Goal: Information Seeking & Learning: Learn about a topic

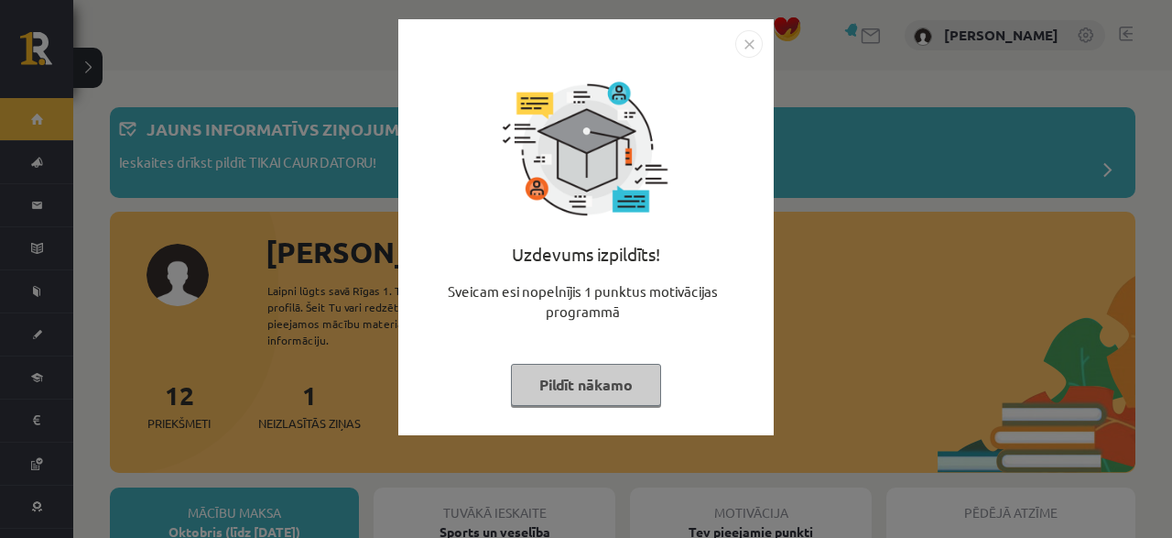
click at [551, 384] on button "Pildīt nākamo" at bounding box center [586, 385] width 150 height 42
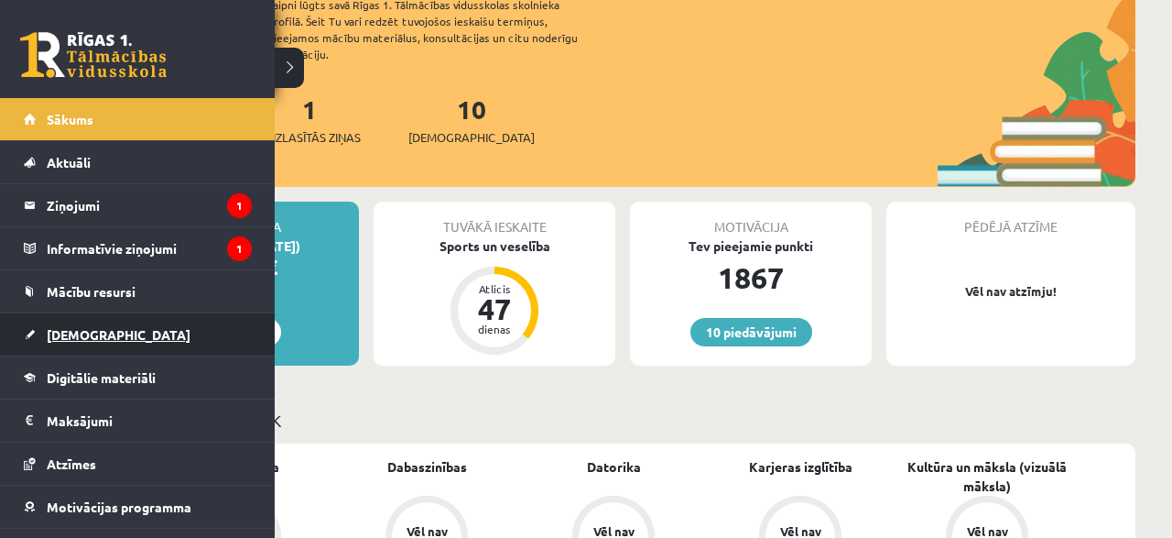
scroll to position [72, 0]
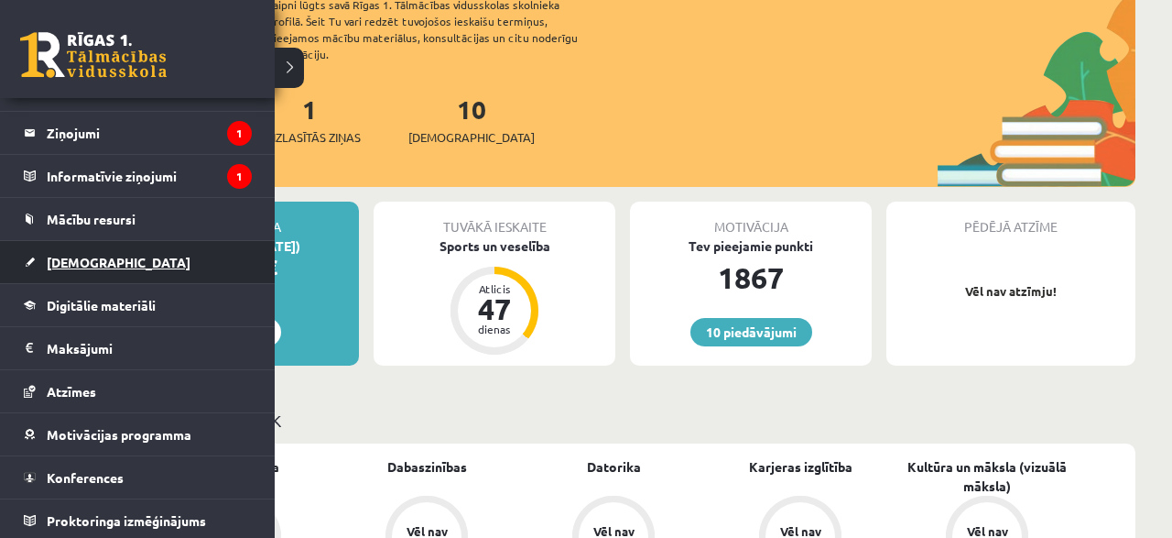
click at [66, 275] on link "[DEMOGRAPHIC_DATA]" at bounding box center [138, 262] width 228 height 42
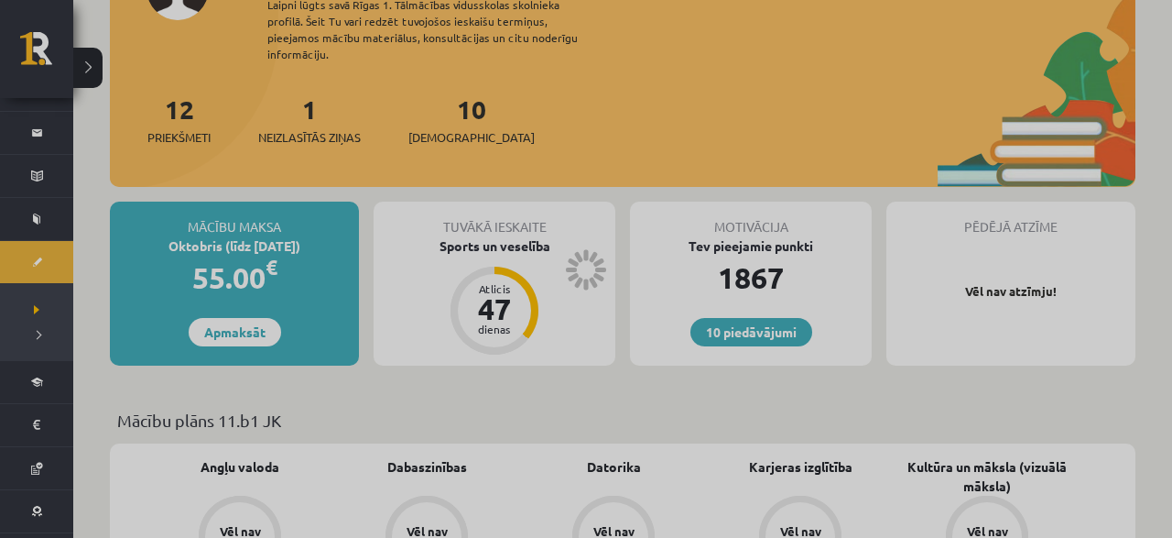
scroll to position [72, 0]
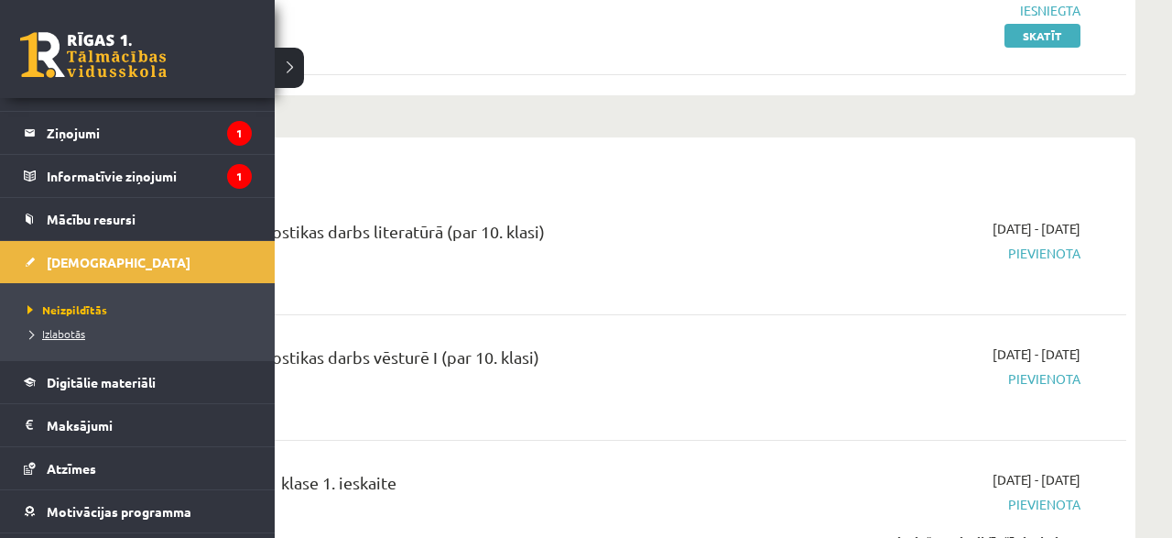
click at [63, 336] on link "Izlabotās" at bounding box center [140, 333] width 234 height 16
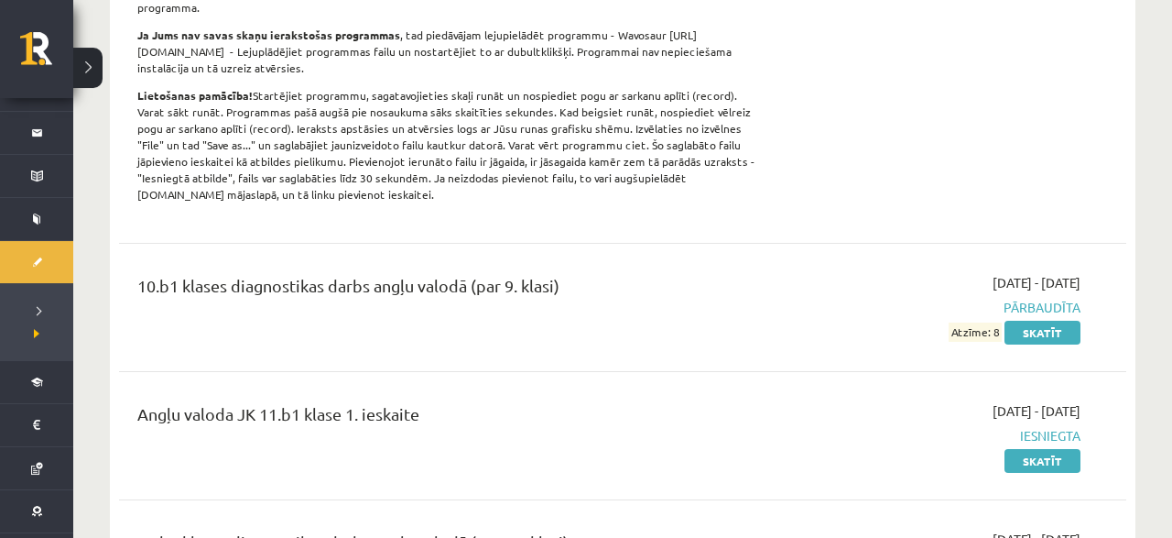
scroll to position [762, 0]
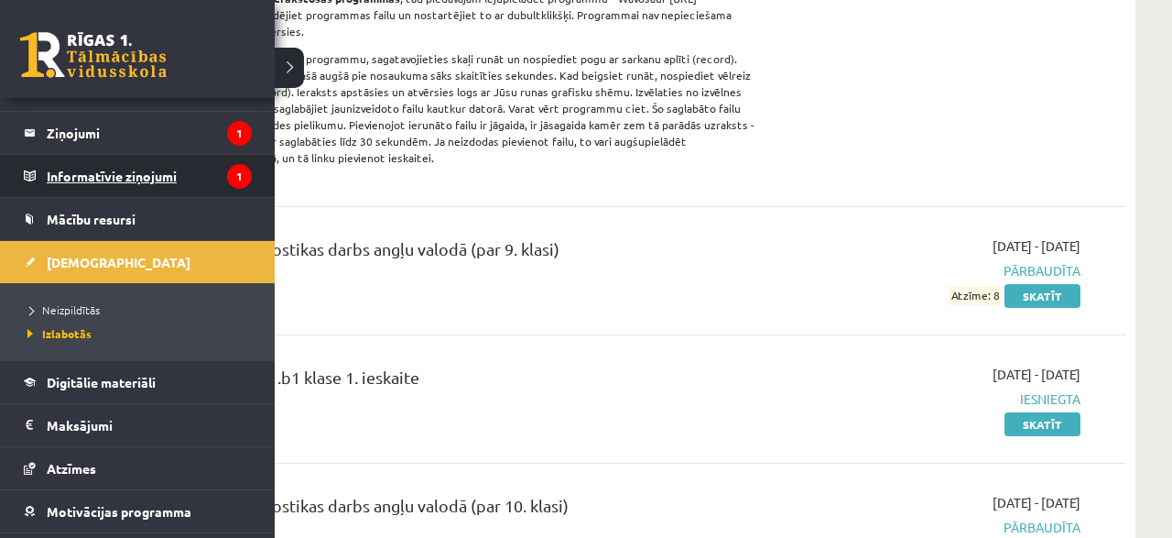
click at [115, 179] on legend "Informatīvie ziņojumi 1" at bounding box center [149, 176] width 205 height 42
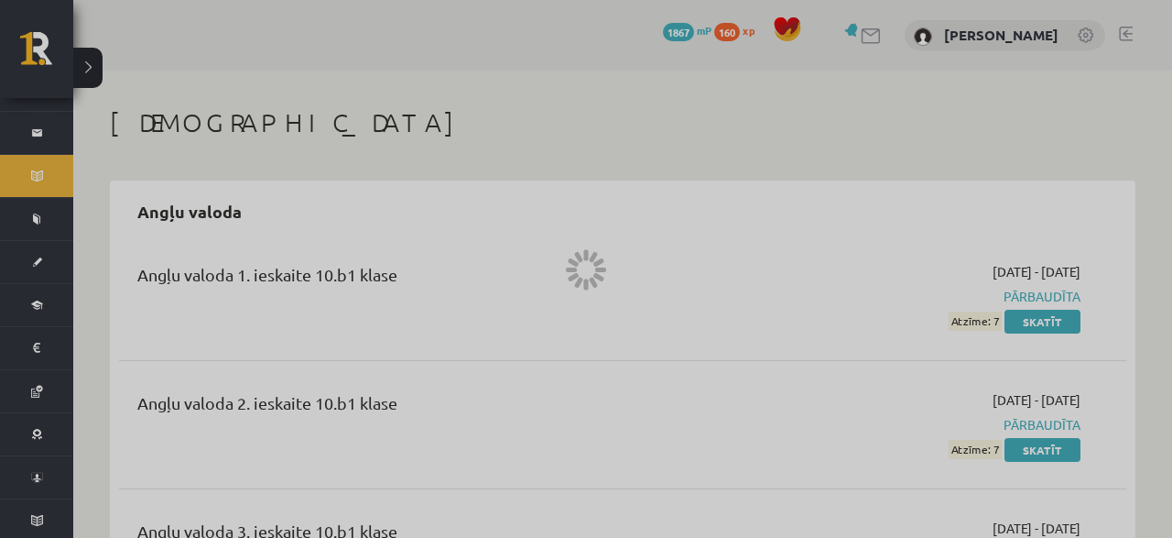
scroll to position [72, 0]
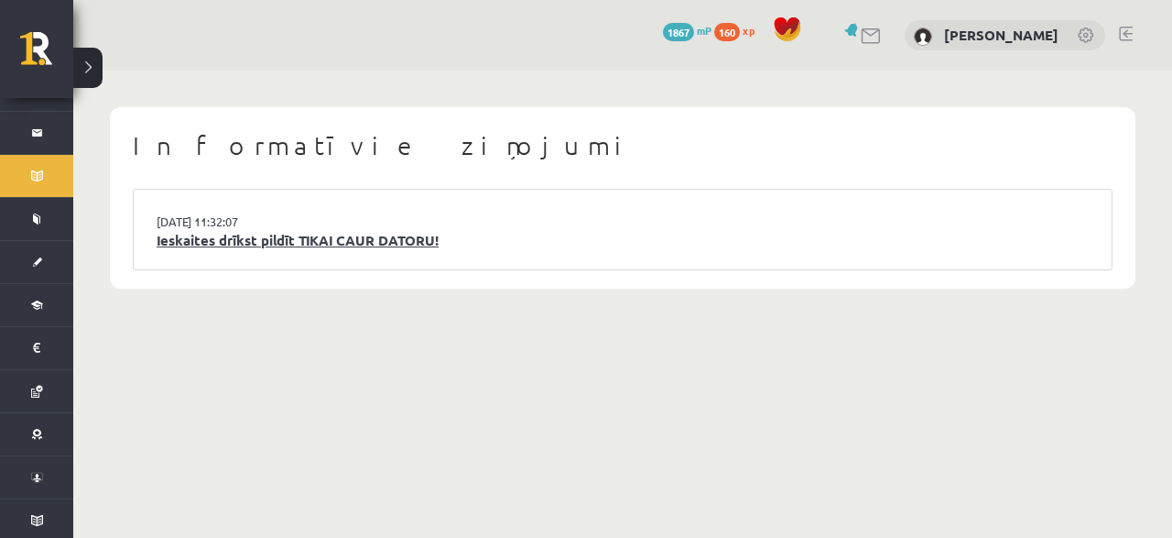
click at [216, 245] on link "Ieskaites drīkst pildīt TIKAI CAUR DATORU!" at bounding box center [623, 240] width 933 height 21
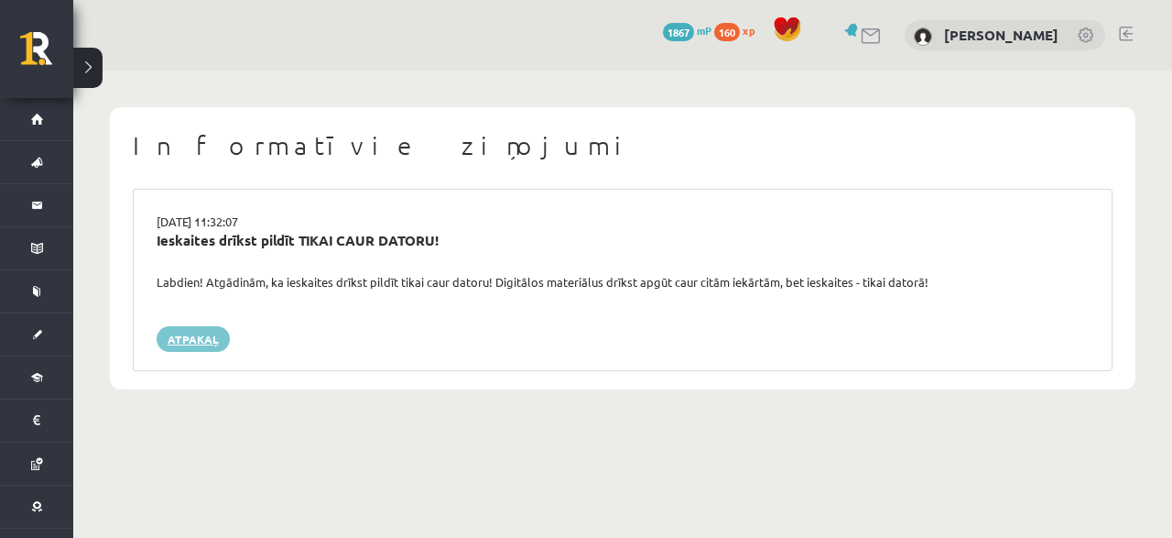
click at [205, 326] on link "Atpakaļ" at bounding box center [193, 339] width 73 height 26
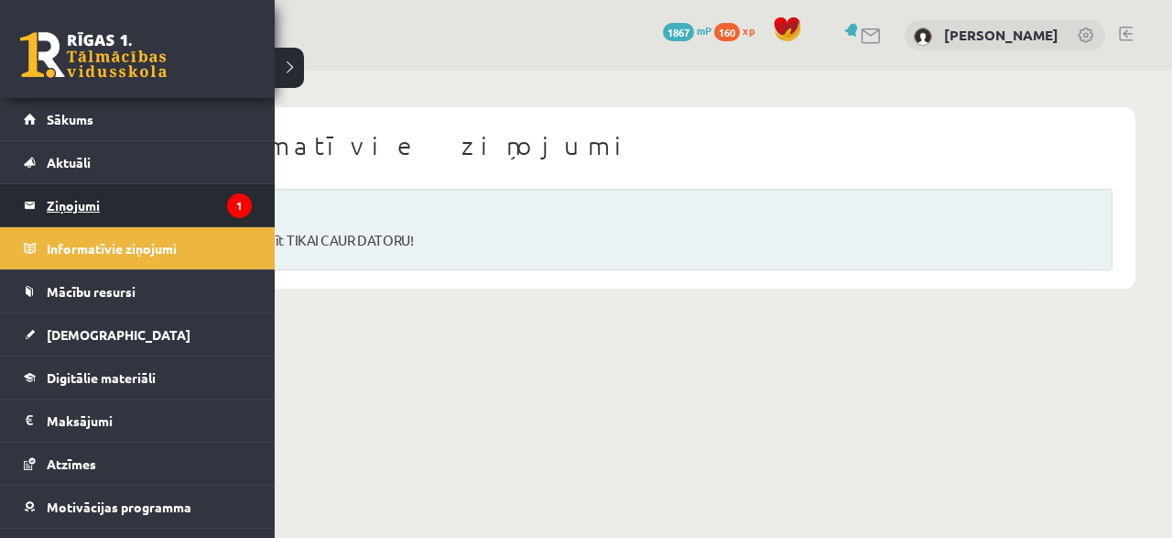
click at [78, 214] on legend "Ziņojumi 1" at bounding box center [149, 205] width 205 height 42
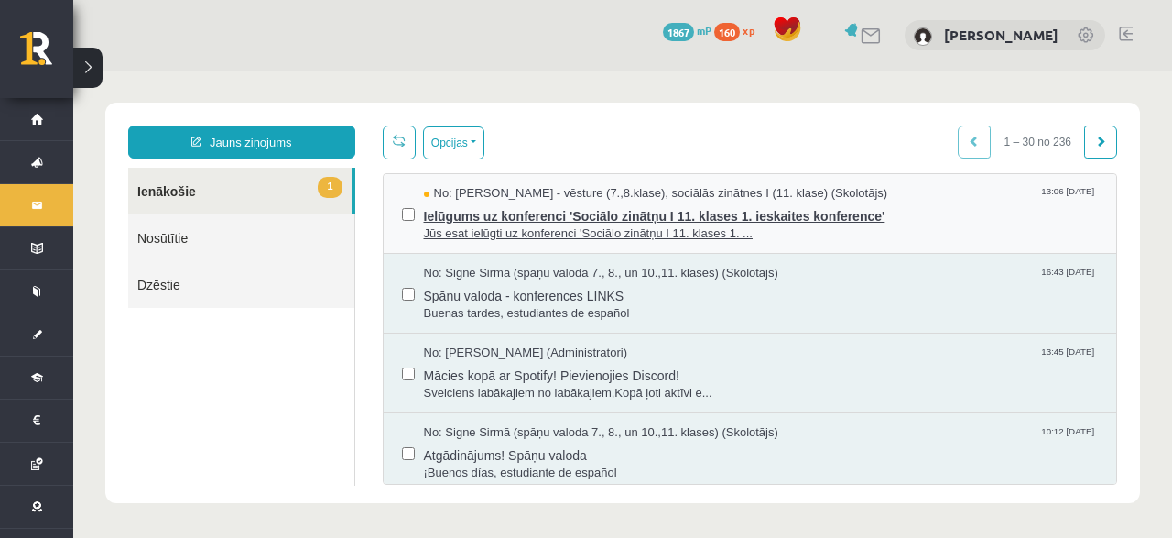
click at [576, 208] on span "Ielūgums uz konferenci 'Sociālo zinātņu I 11. klases 1. ieskaites konference'" at bounding box center [761, 213] width 675 height 23
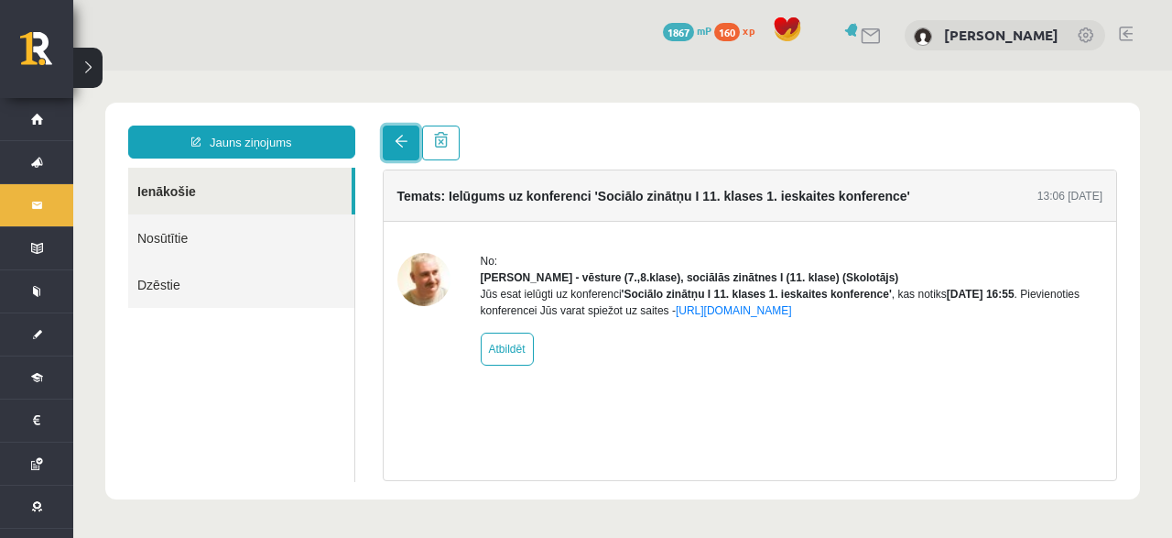
click at [391, 145] on link at bounding box center [401, 142] width 37 height 35
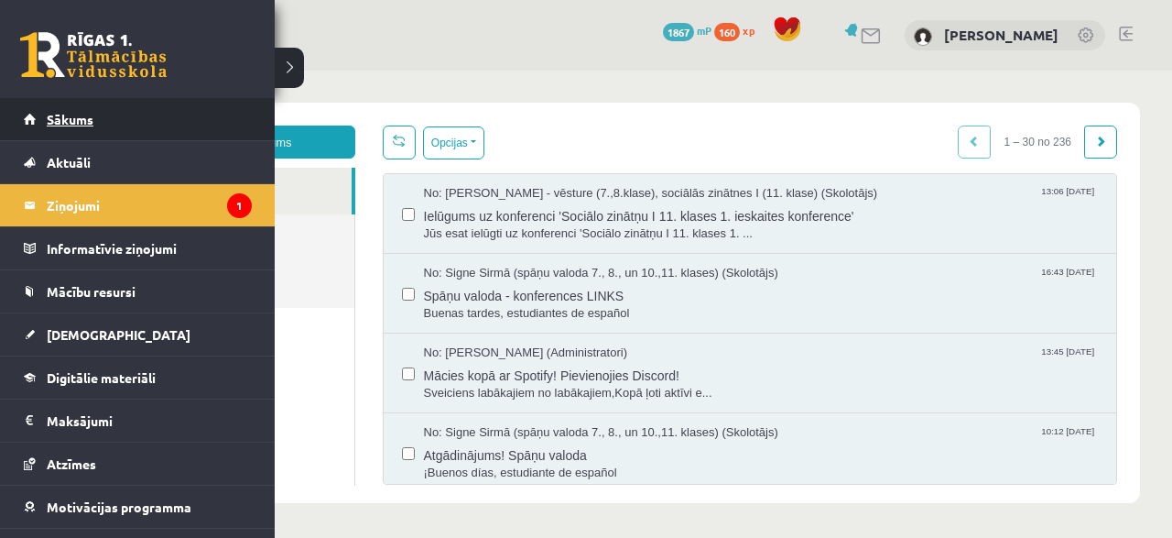
click at [93, 112] on link "Sākums" at bounding box center [138, 119] width 228 height 42
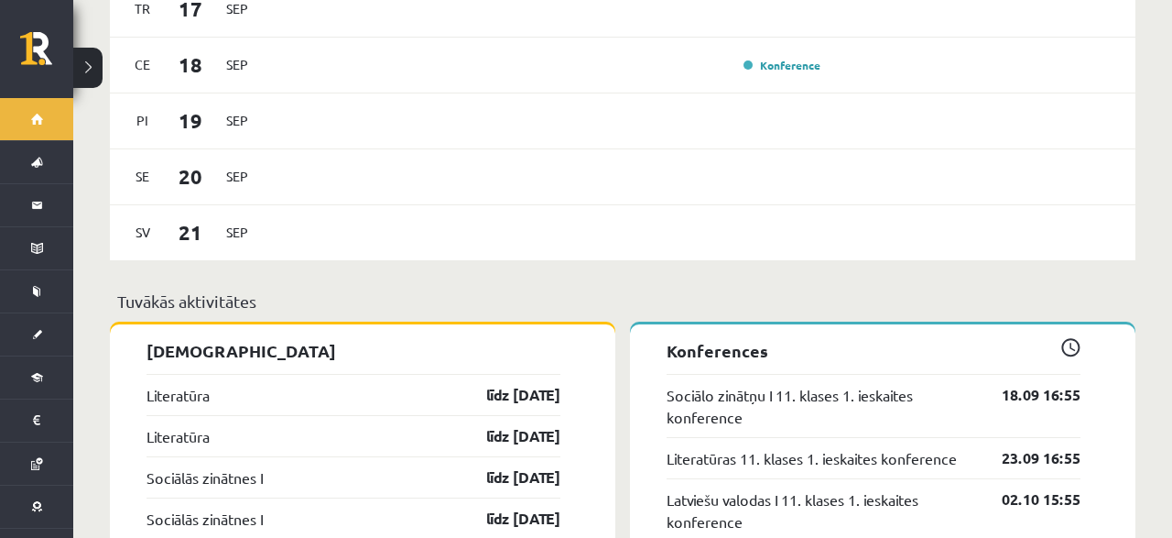
scroll to position [1429, 0]
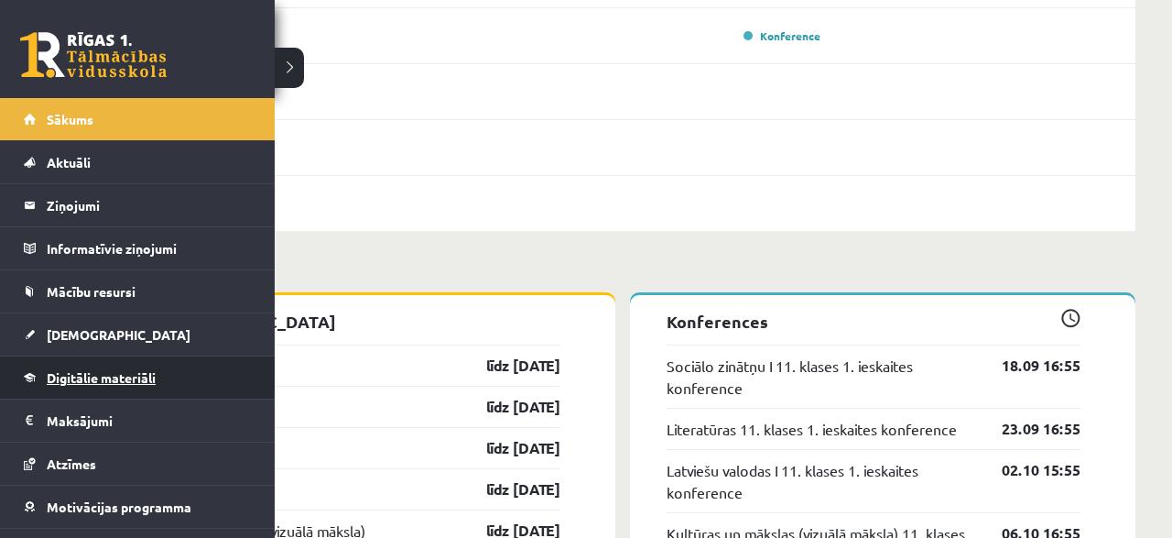
click at [80, 365] on link "Digitālie materiāli" at bounding box center [138, 377] width 228 height 42
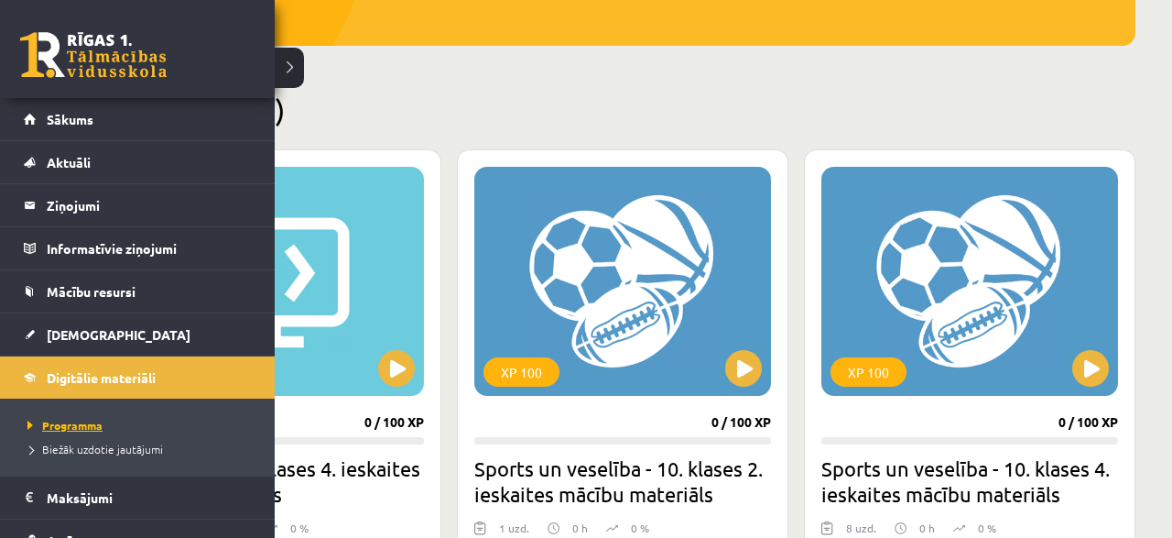
scroll to position [73, 0]
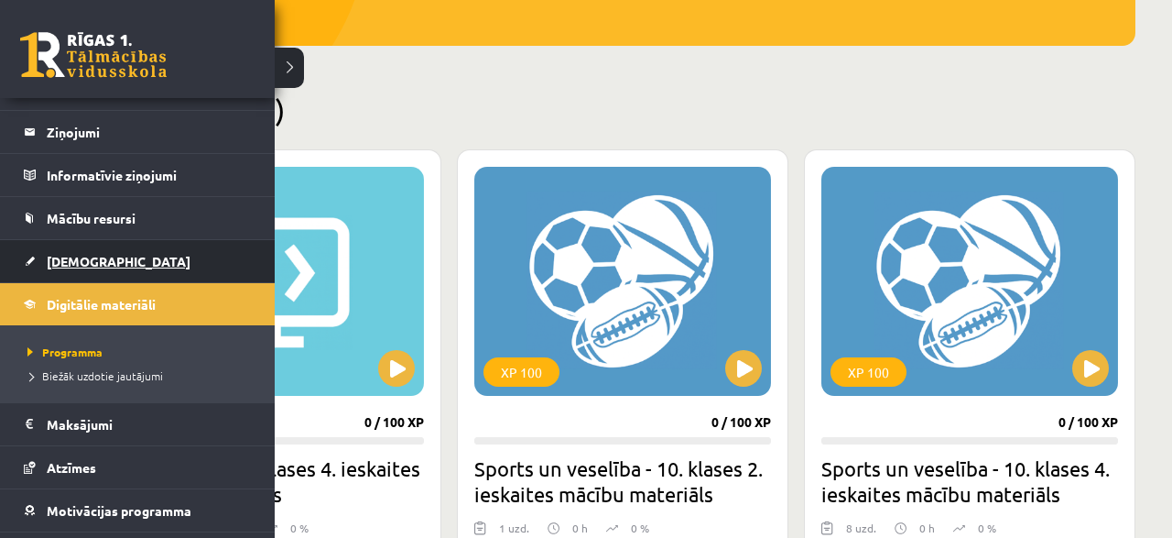
click at [85, 259] on span "[DEMOGRAPHIC_DATA]" at bounding box center [119, 261] width 144 height 16
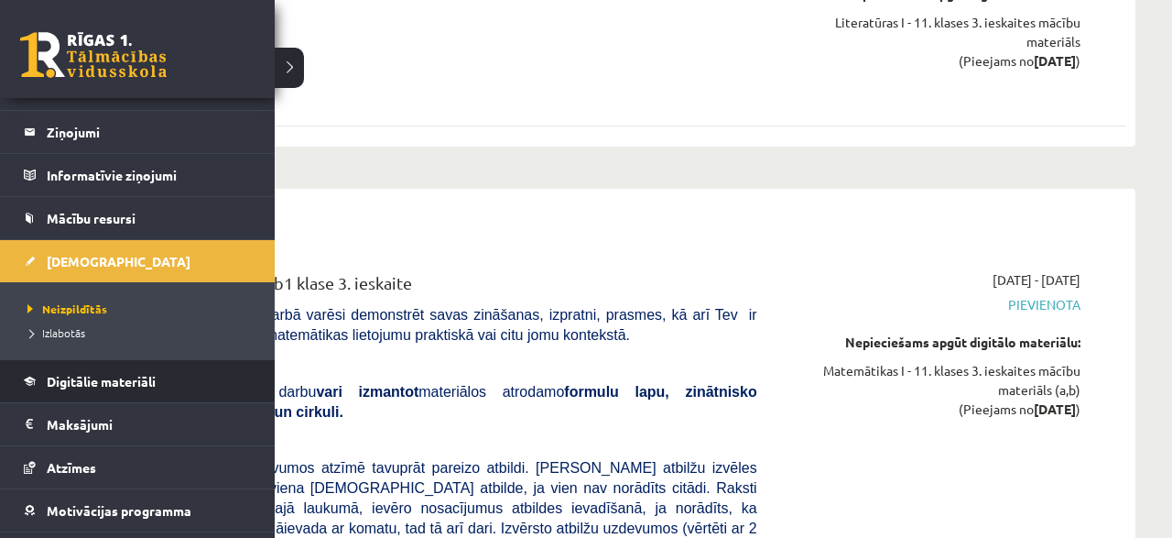
scroll to position [149, 0]
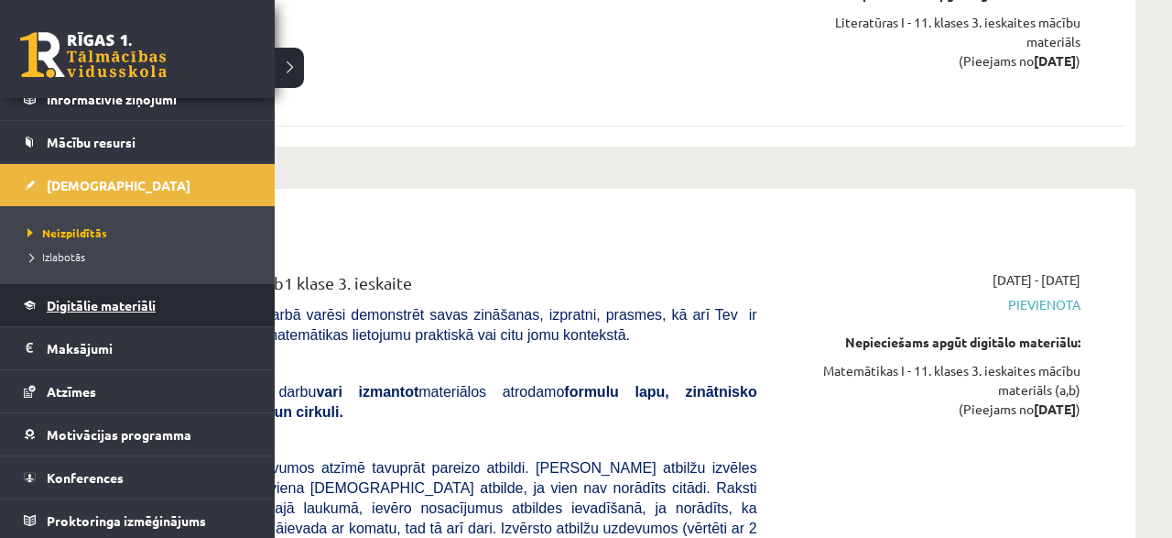
click at [82, 292] on link "Digitālie materiāli" at bounding box center [138, 305] width 228 height 42
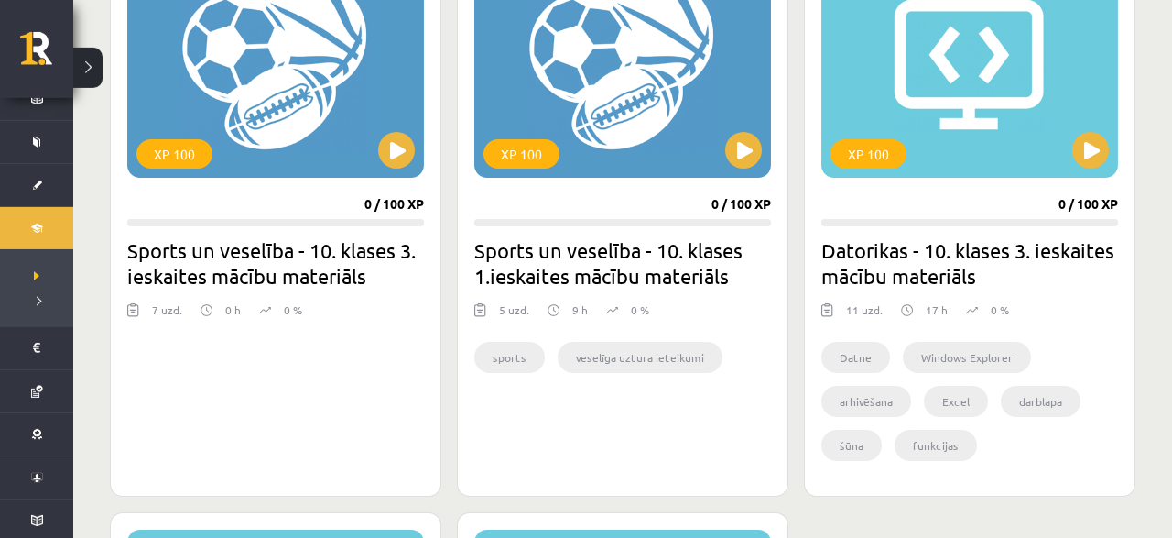
scroll to position [1135, 0]
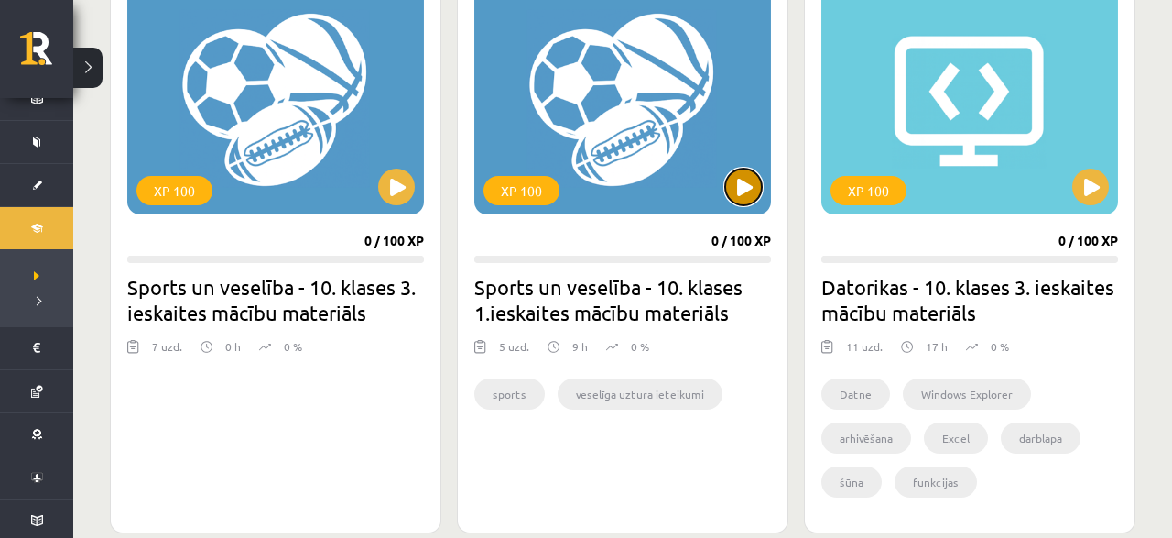
click at [742, 169] on button at bounding box center [743, 187] width 37 height 37
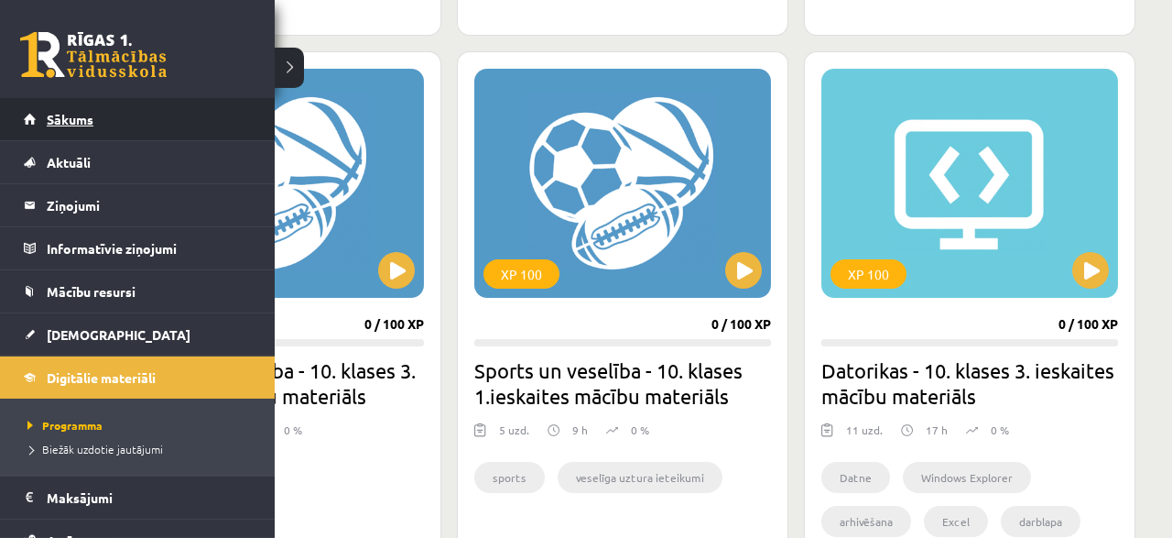
scroll to position [944, 0]
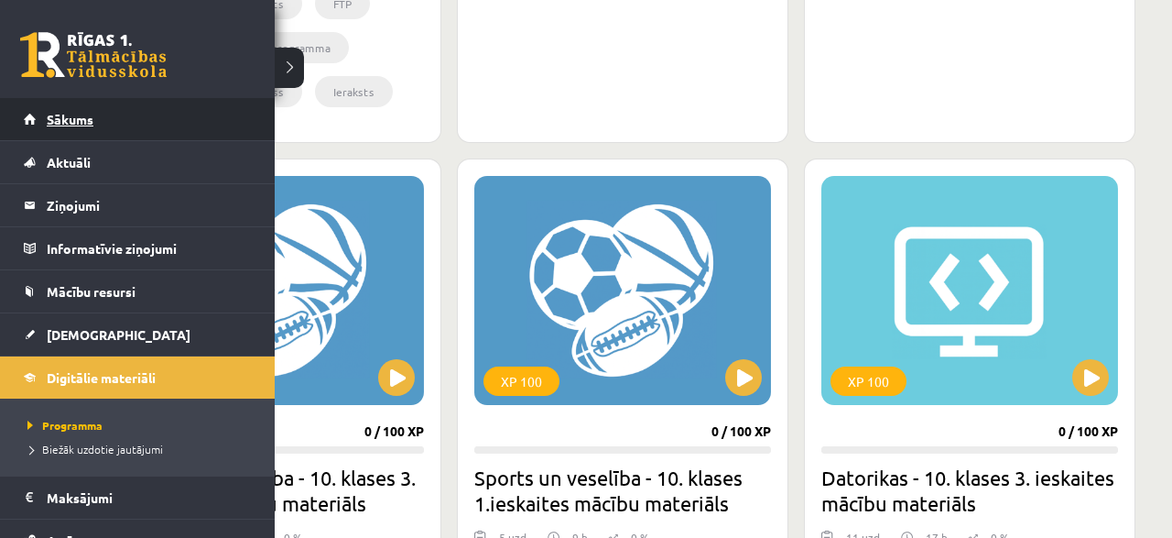
click at [60, 120] on span "Sākums" at bounding box center [70, 119] width 47 height 16
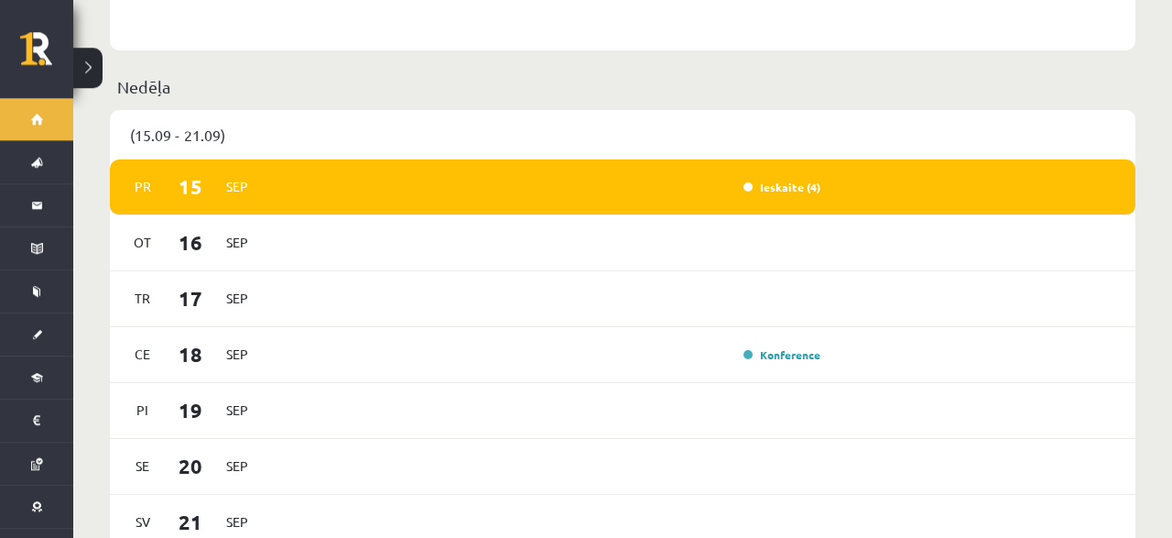
scroll to position [1143, 0]
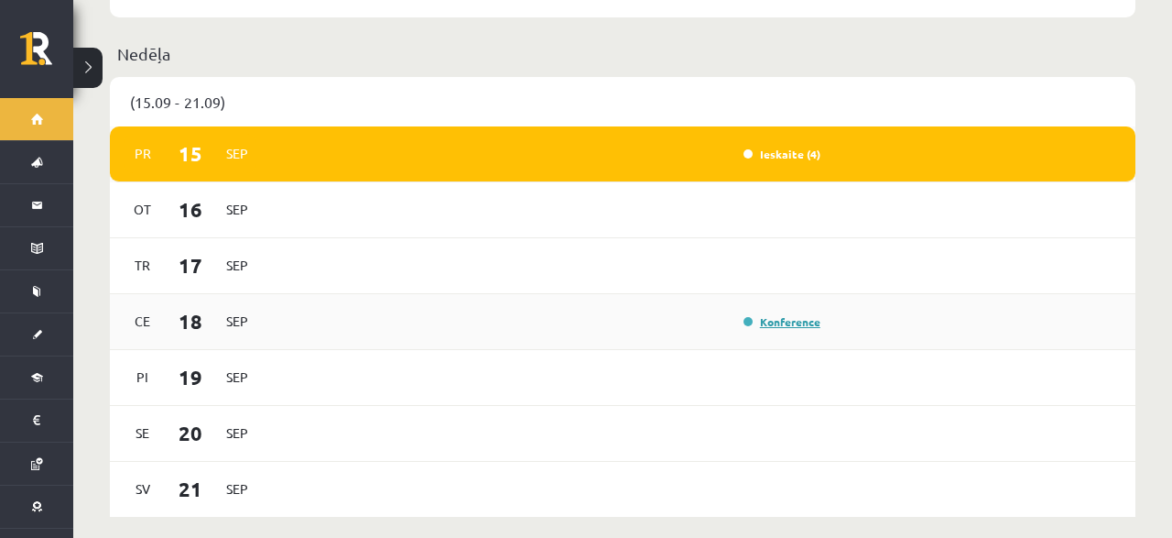
click at [764, 314] on link "Konference" at bounding box center [782, 321] width 77 height 15
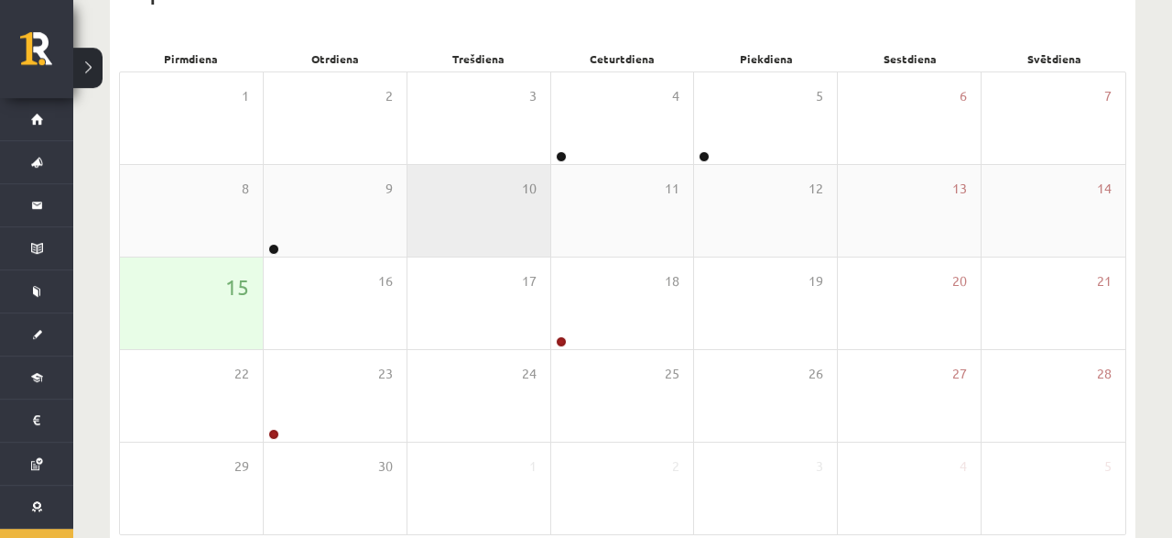
scroll to position [286, 0]
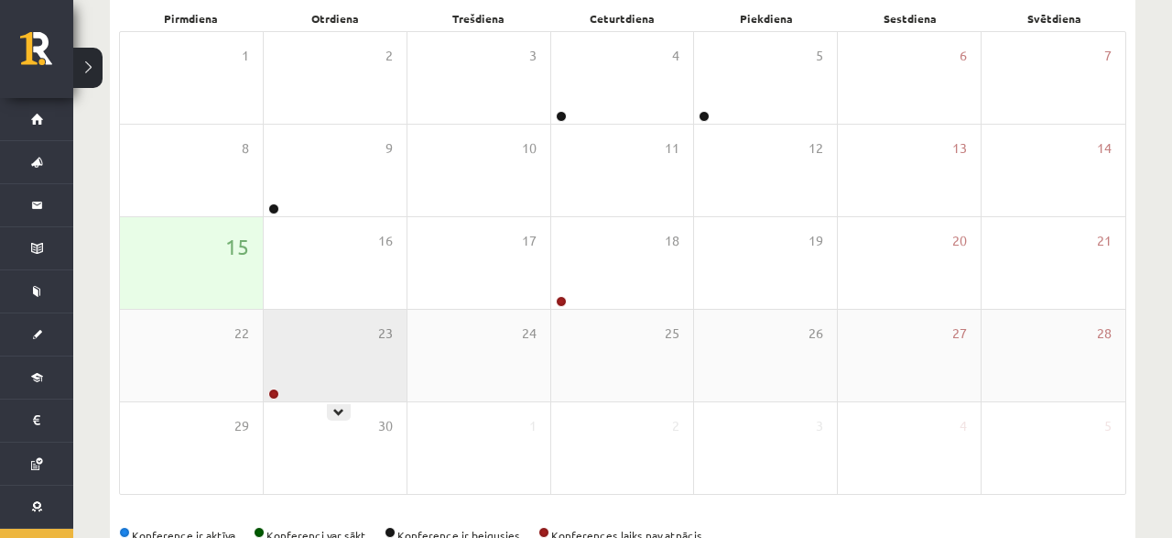
click at [372, 338] on div "23" at bounding box center [335, 356] width 143 height 92
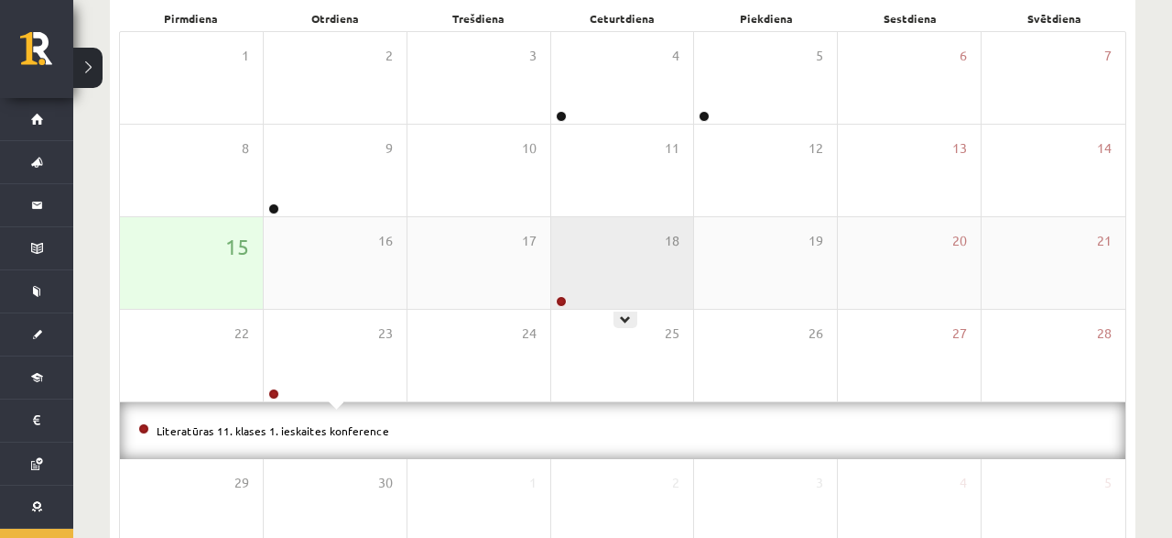
click at [569, 280] on div "18" at bounding box center [622, 263] width 143 height 92
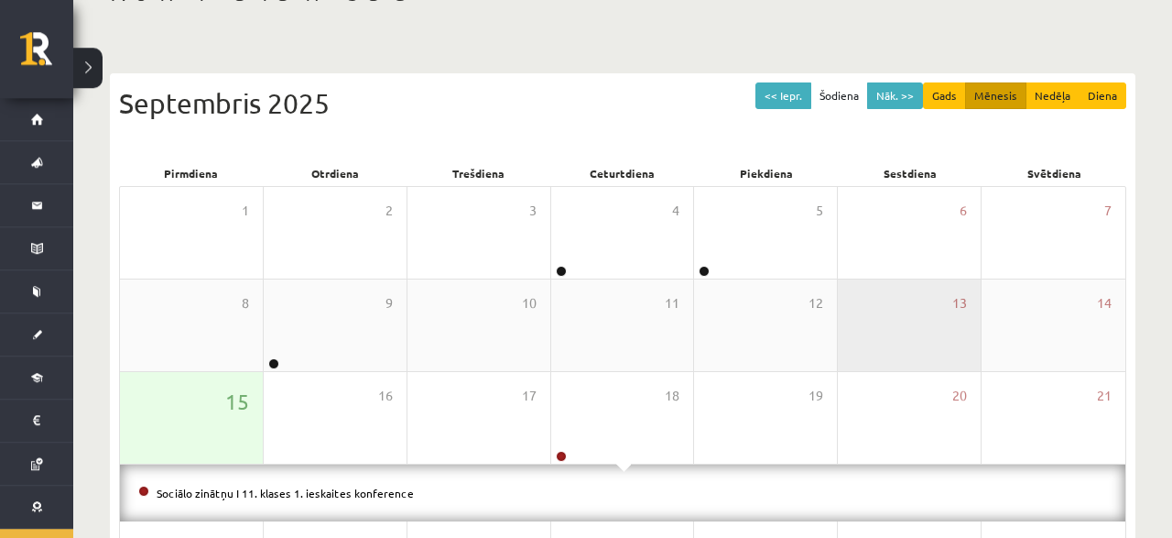
scroll to position [105, 0]
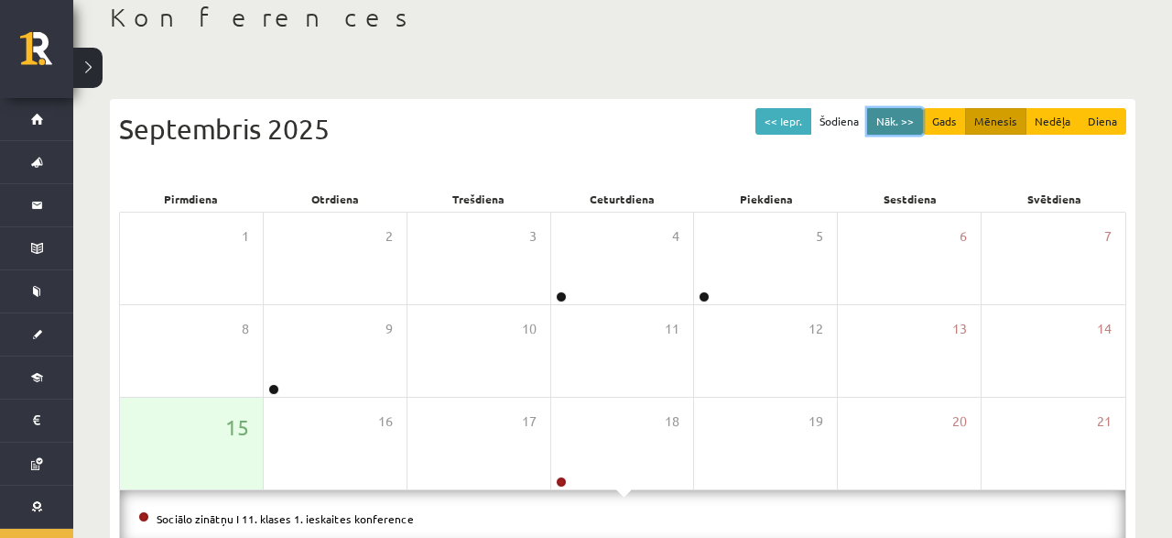
click at [900, 122] on button "Nāk. >>" at bounding box center [895, 121] width 56 height 27
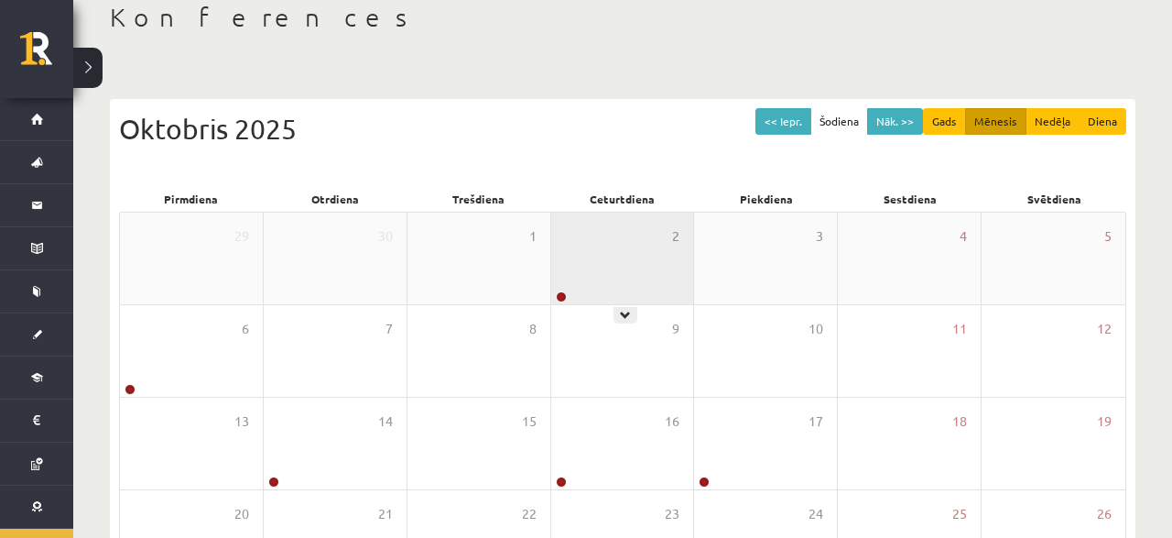
click at [592, 252] on div "2" at bounding box center [622, 259] width 143 height 92
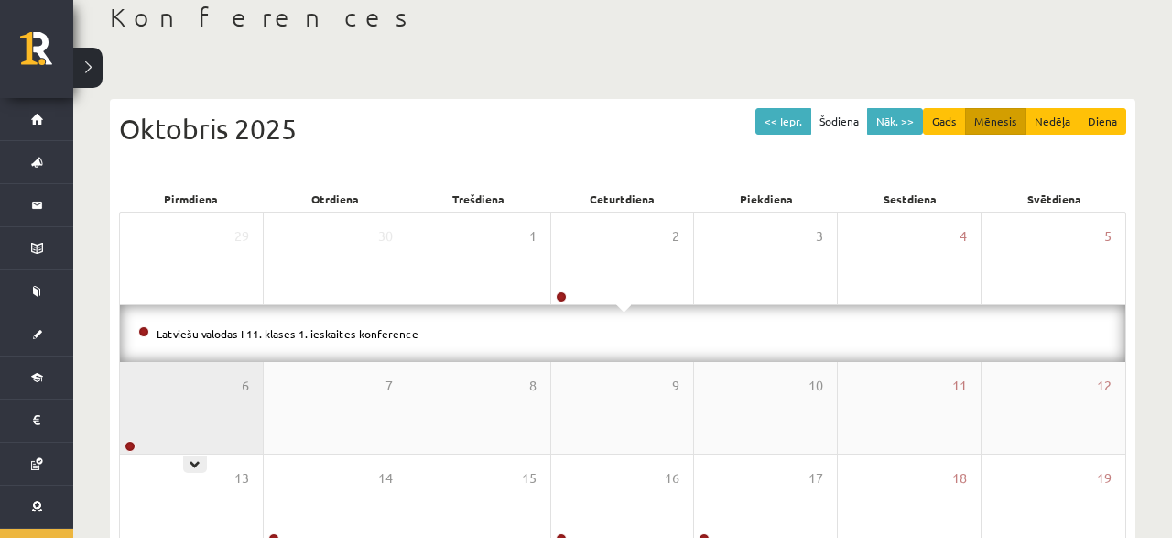
click at [144, 401] on div "6" at bounding box center [191, 408] width 143 height 92
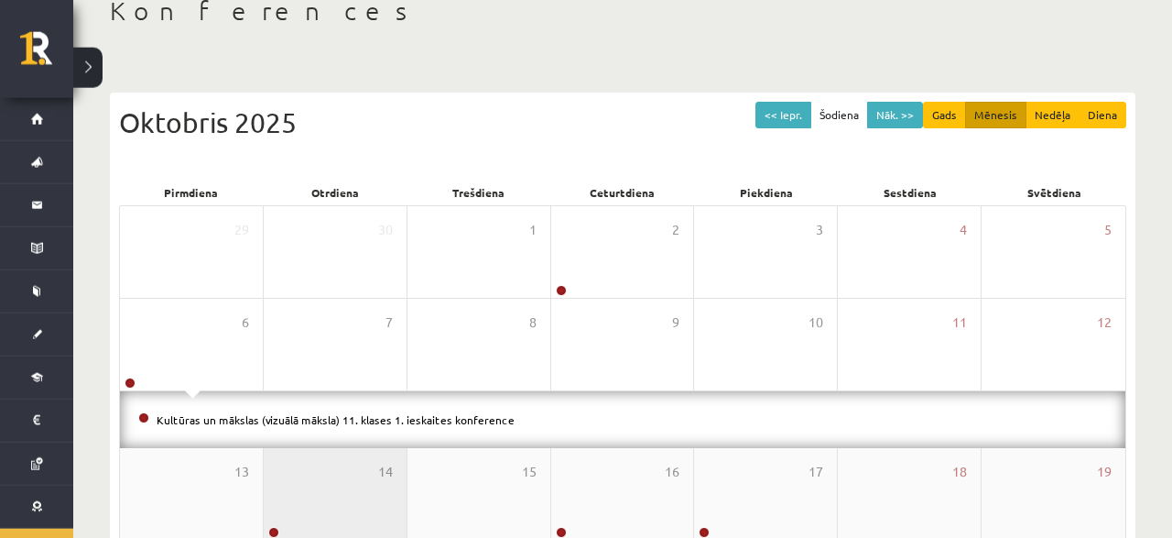
scroll to position [201, 0]
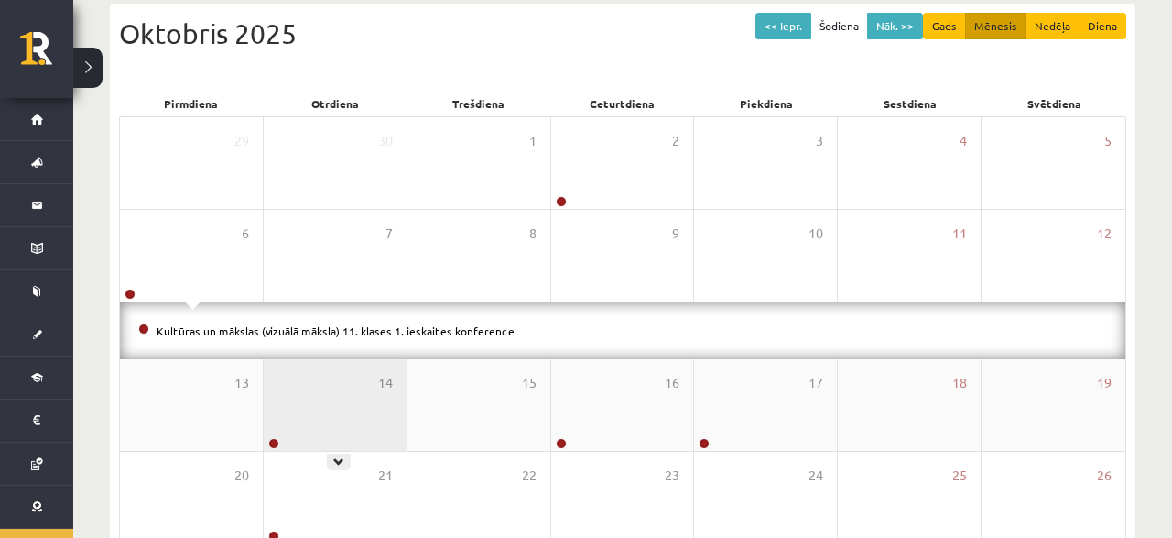
click at [354, 399] on div "14" at bounding box center [335, 405] width 143 height 92
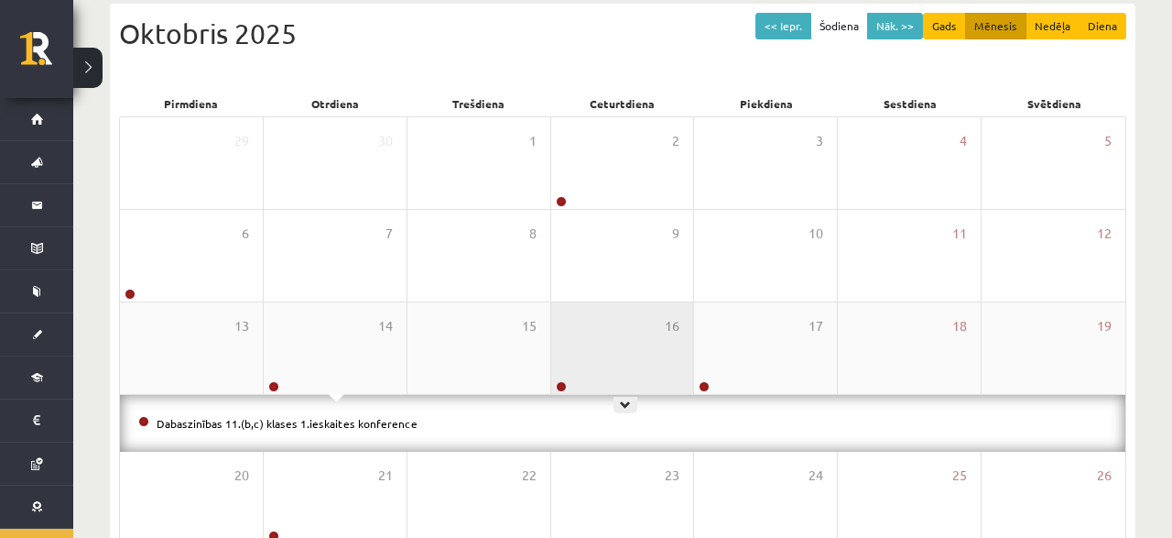
click at [635, 319] on div "16" at bounding box center [622, 348] width 143 height 92
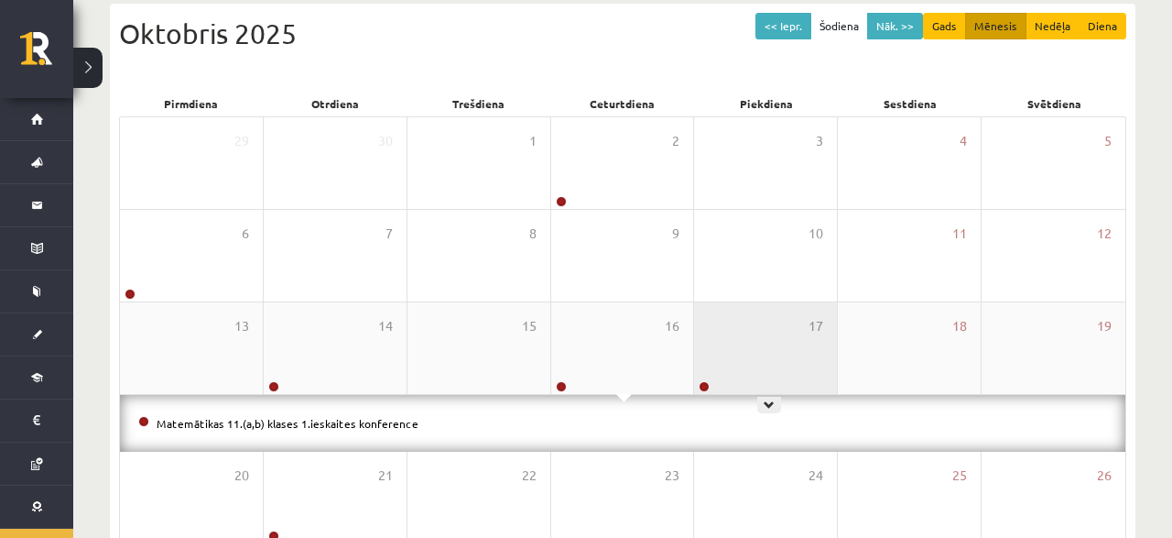
click at [730, 333] on div "17" at bounding box center [765, 348] width 143 height 92
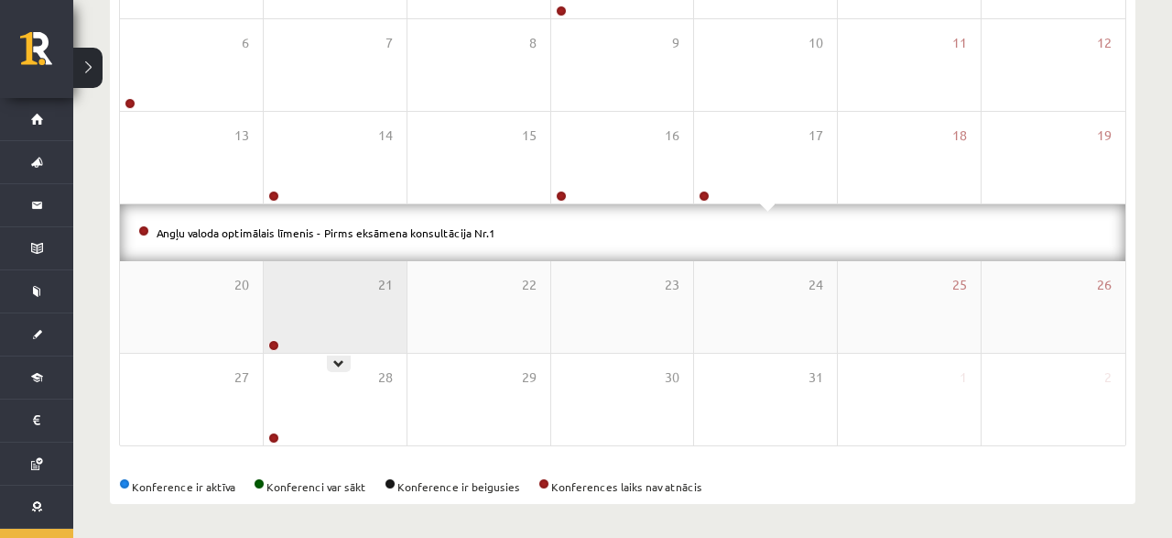
click at [311, 287] on div "21" at bounding box center [335, 307] width 143 height 92
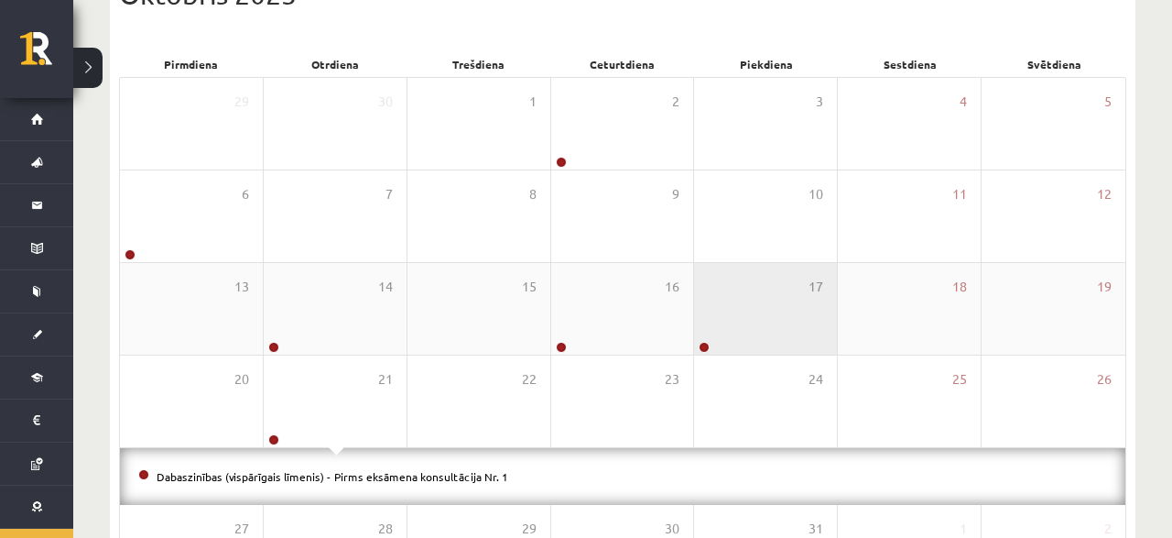
scroll to position [335, 0]
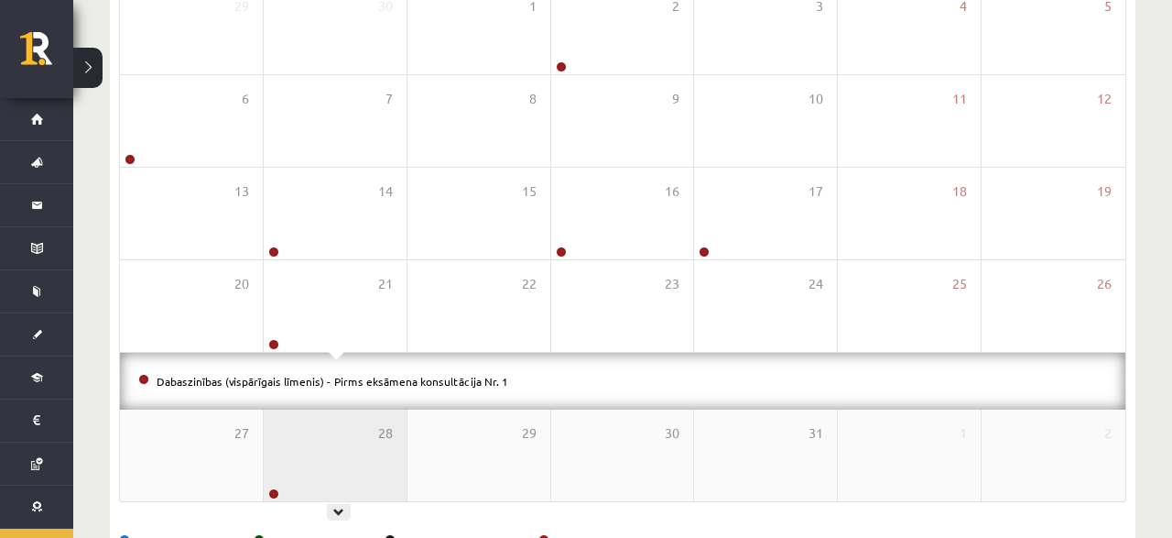
click at [382, 452] on div "28" at bounding box center [335, 455] width 143 height 92
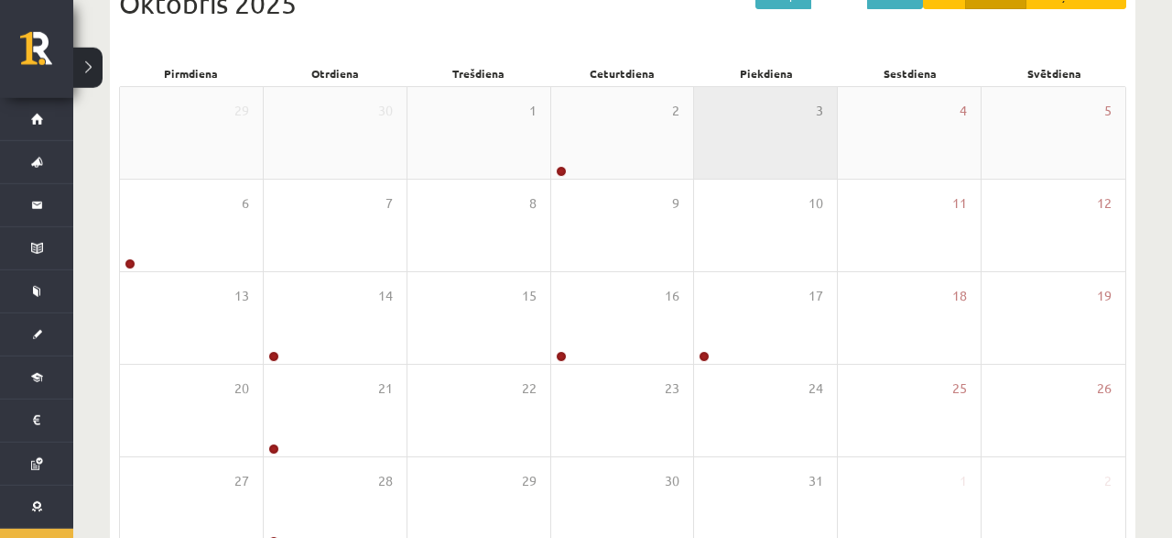
scroll to position [145, 0]
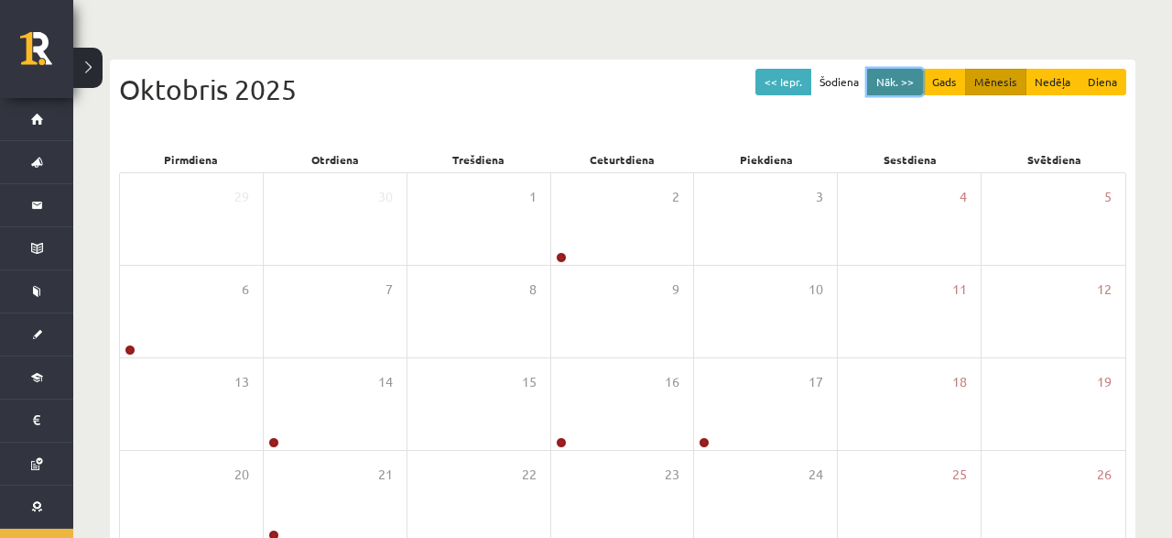
click at [902, 79] on button "Nāk. >>" at bounding box center [895, 82] width 56 height 27
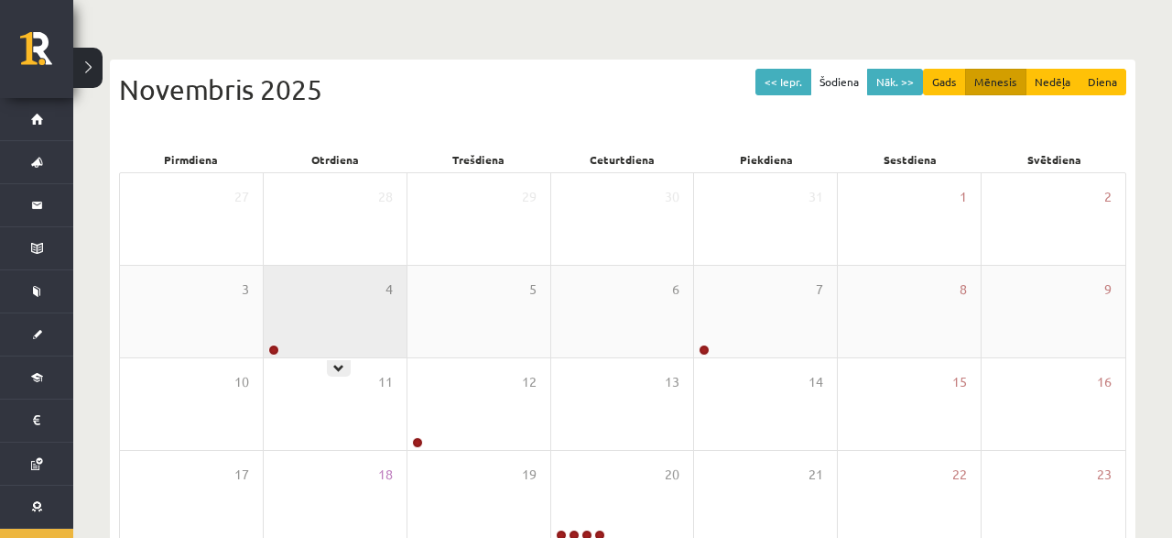
click at [365, 287] on div "4" at bounding box center [335, 312] width 143 height 92
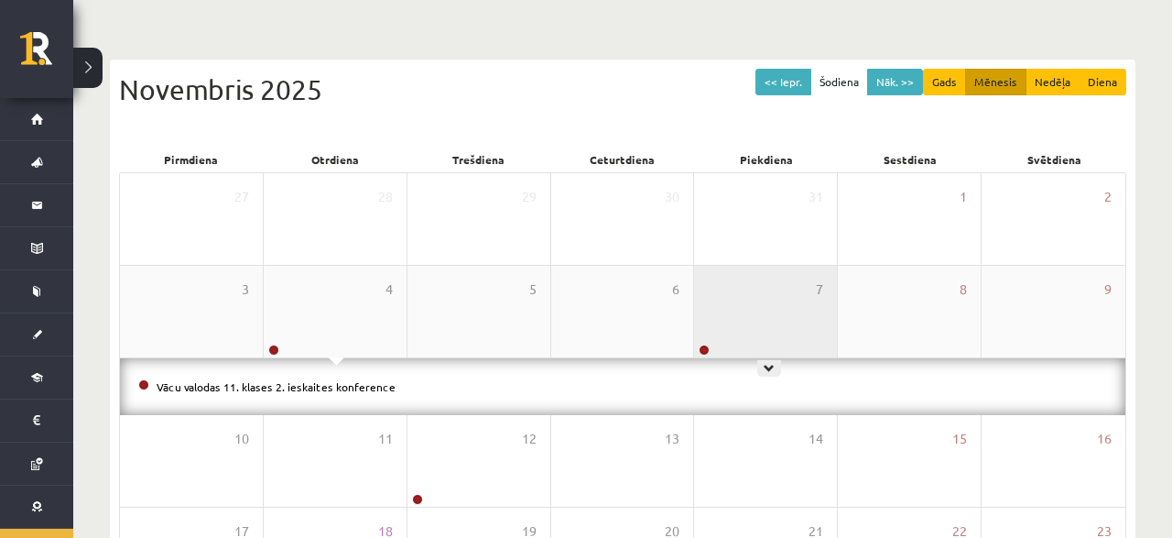
click at [733, 309] on div "7" at bounding box center [765, 312] width 143 height 92
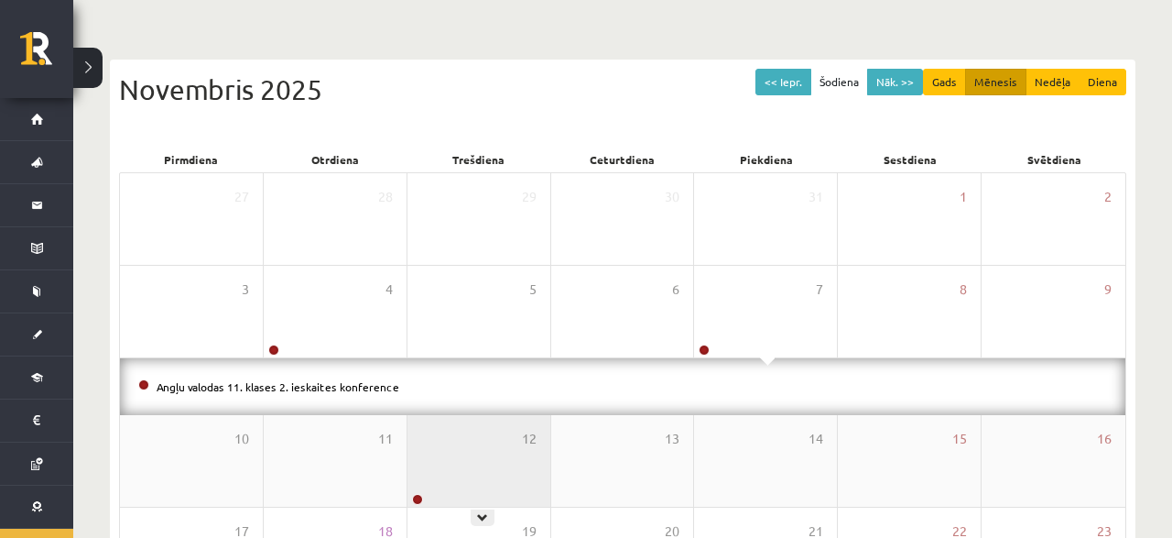
click at [483, 479] on div "12" at bounding box center [479, 461] width 143 height 92
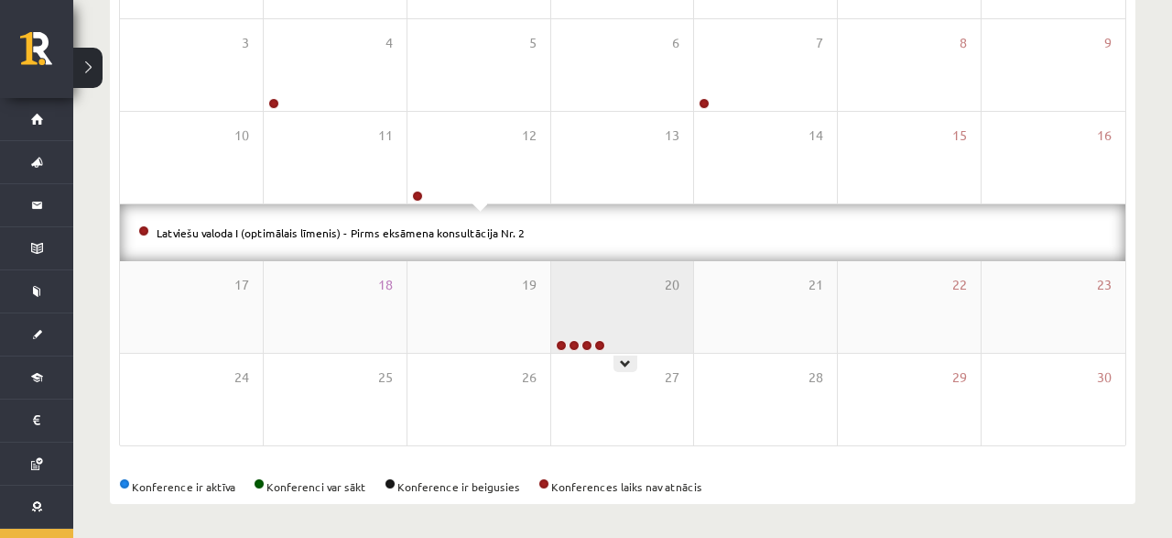
click at [605, 316] on div "20" at bounding box center [622, 307] width 143 height 92
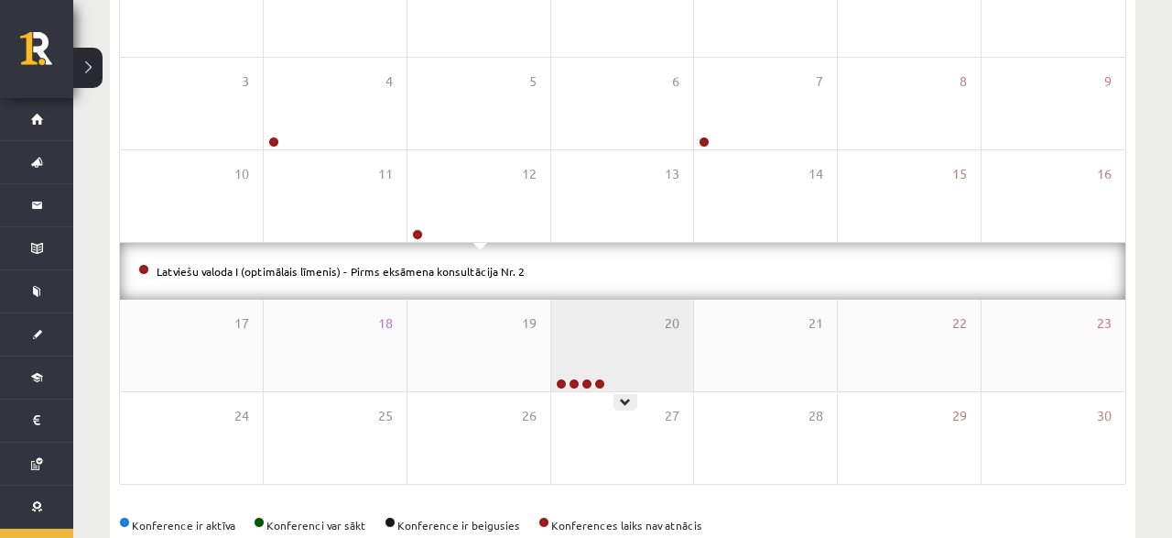
scroll to position [335, 0]
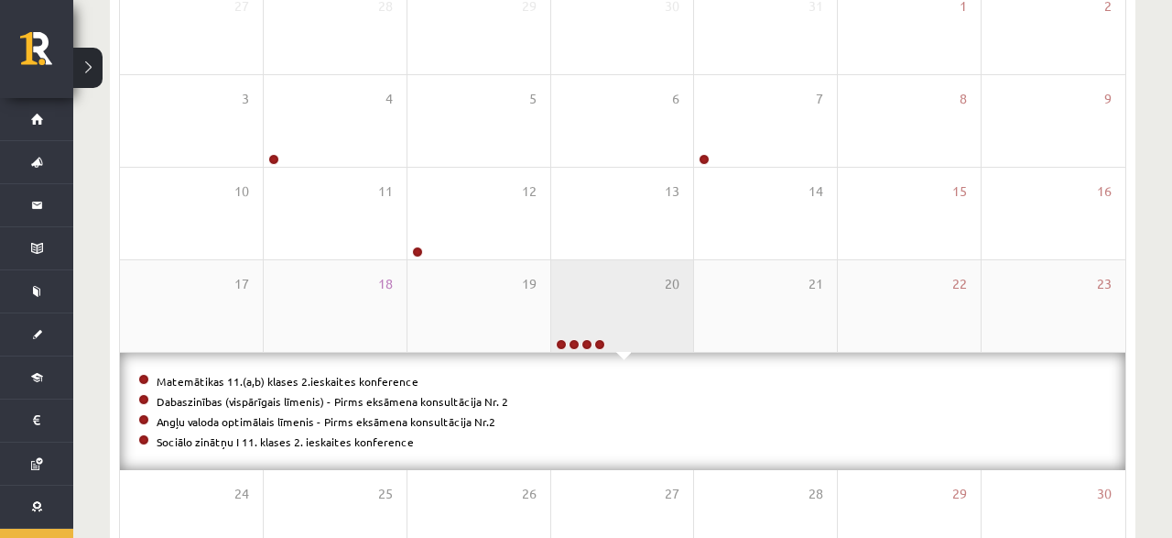
click at [617, 300] on div "20" at bounding box center [622, 306] width 143 height 92
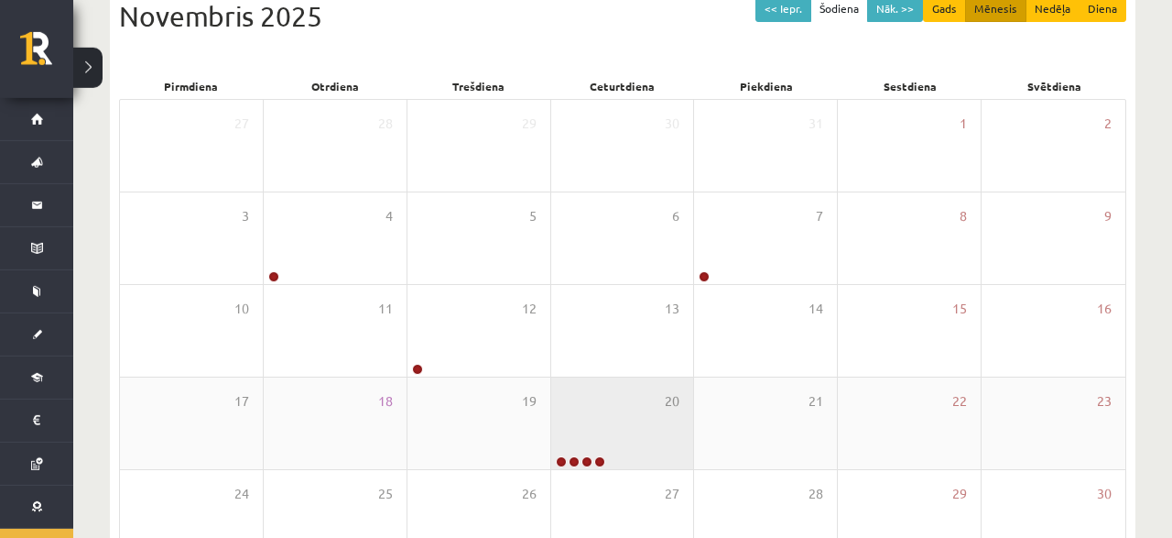
scroll to position [144, 0]
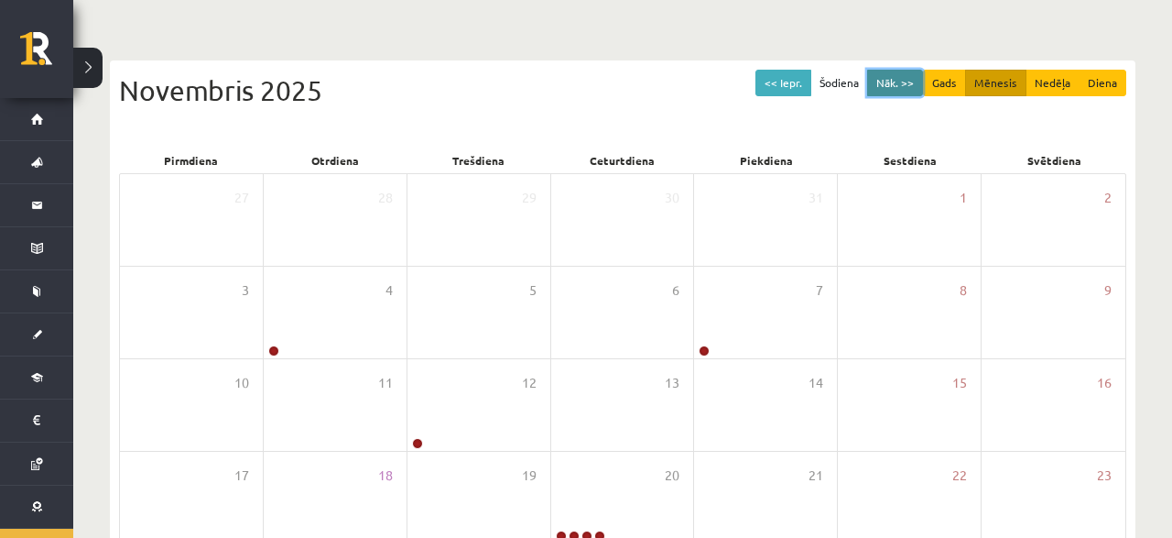
click at [899, 72] on button "Nāk. >>" at bounding box center [895, 83] width 56 height 27
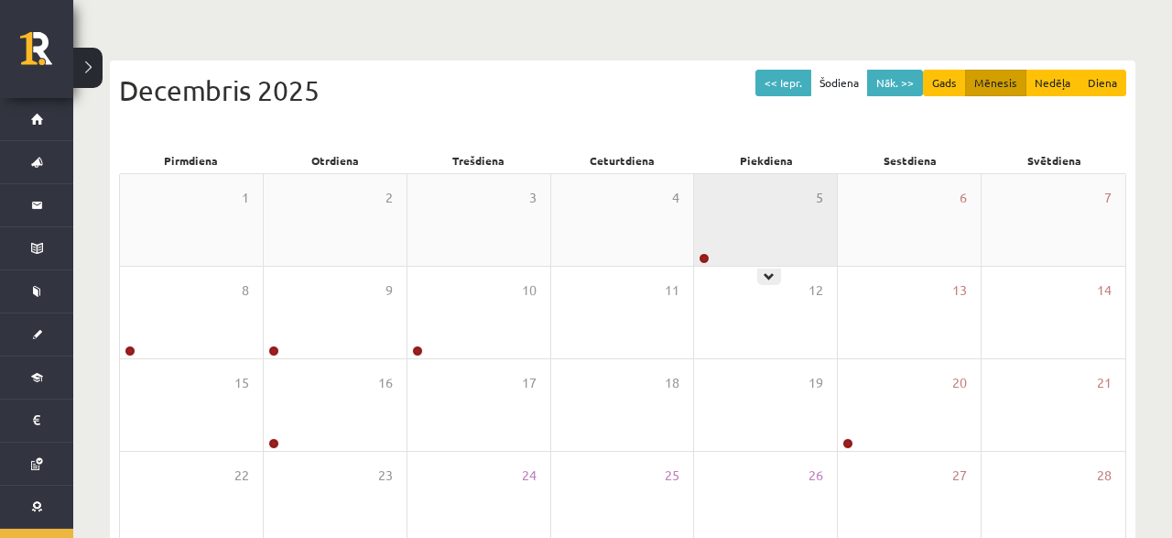
click at [771, 226] on div "5" at bounding box center [765, 220] width 143 height 92
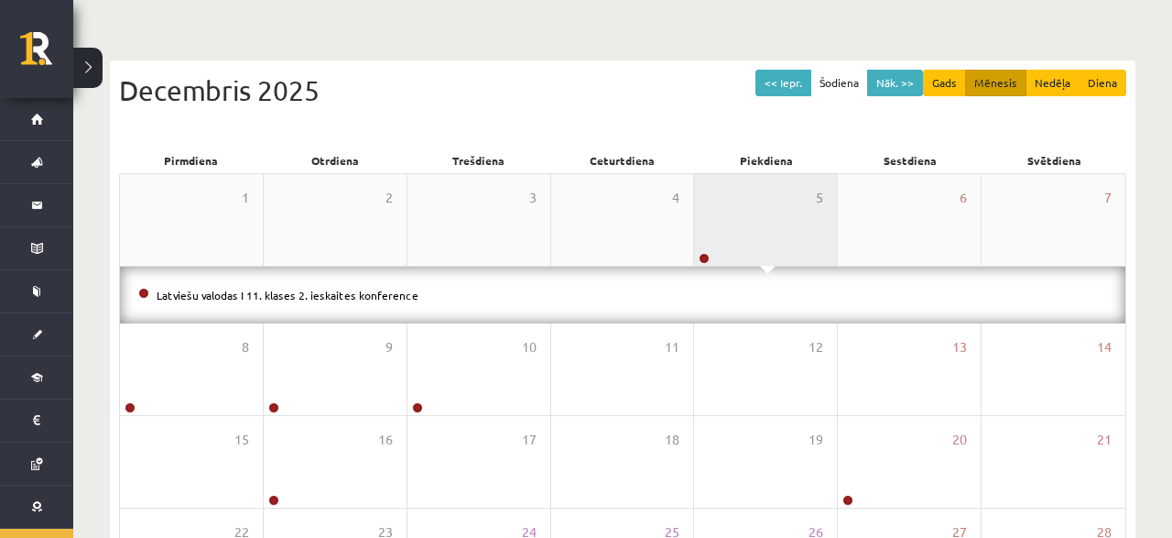
click at [771, 226] on div "5" at bounding box center [765, 220] width 143 height 92
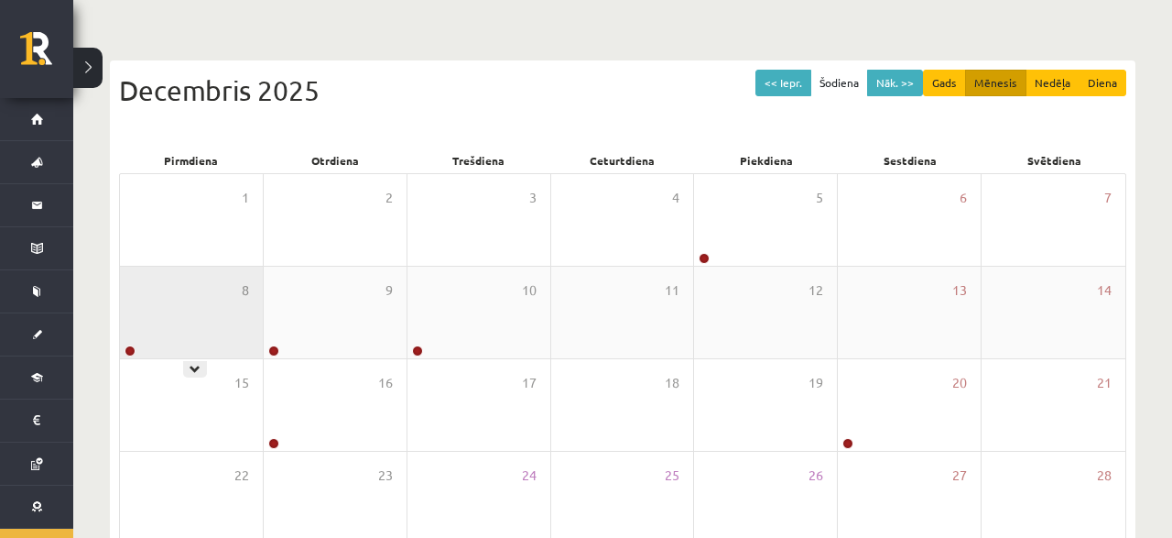
click at [208, 345] on div "8" at bounding box center [191, 313] width 143 height 92
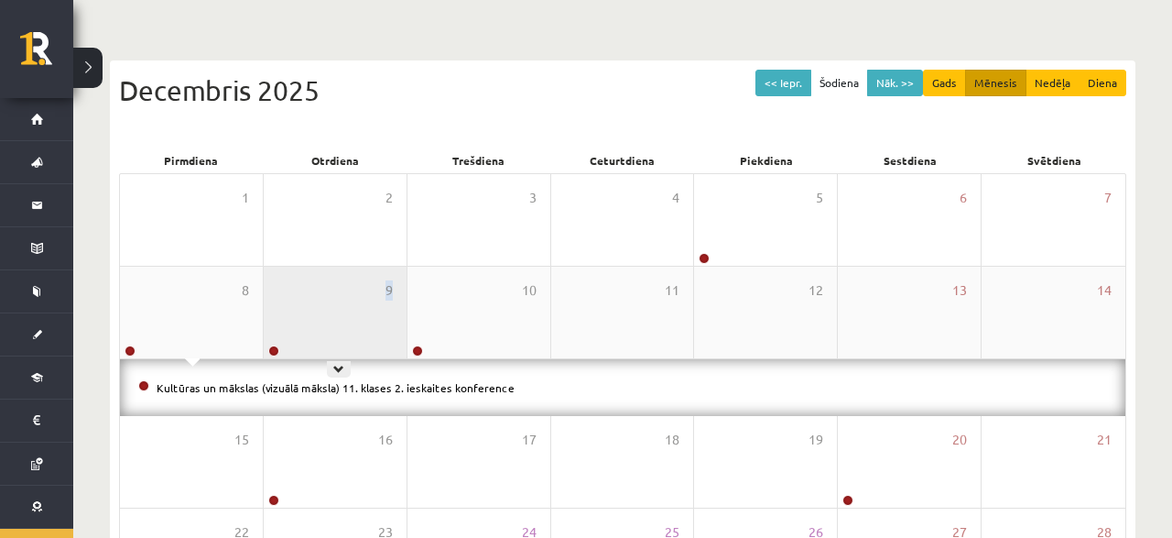
drag, startPoint x: 390, startPoint y: 283, endPoint x: 381, endPoint y: 279, distance: 9.9
click at [381, 279] on div "9" at bounding box center [335, 313] width 143 height 92
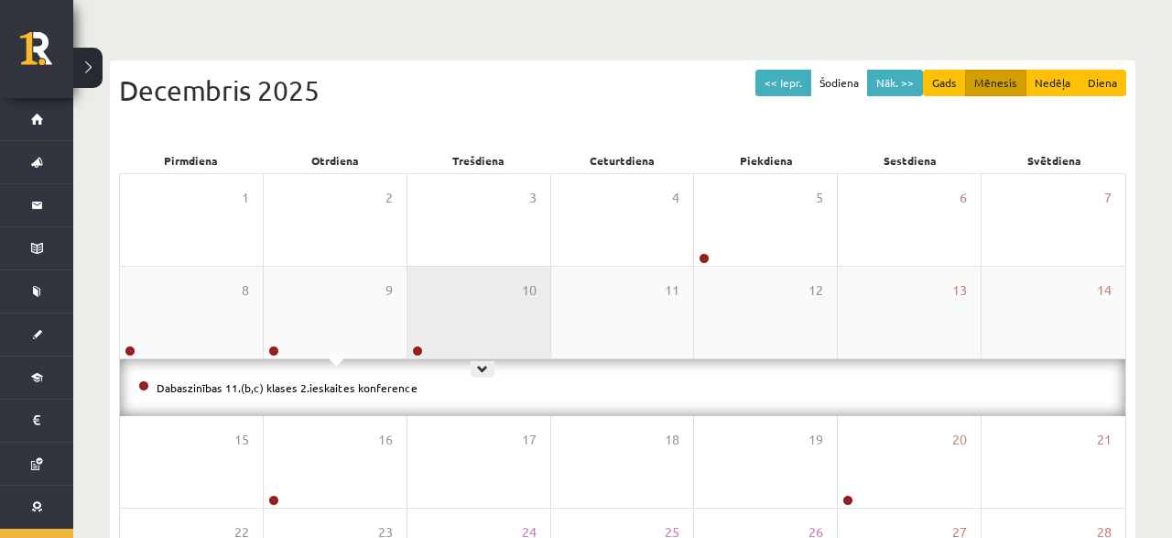
click at [437, 292] on div "10" at bounding box center [479, 313] width 143 height 92
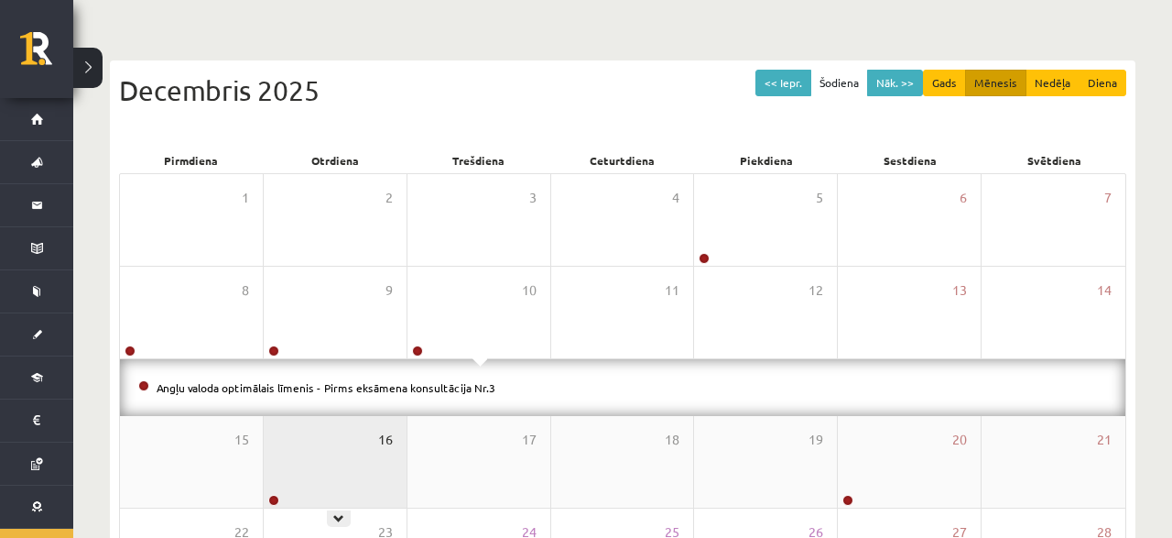
click at [393, 438] on span "16" at bounding box center [385, 440] width 15 height 20
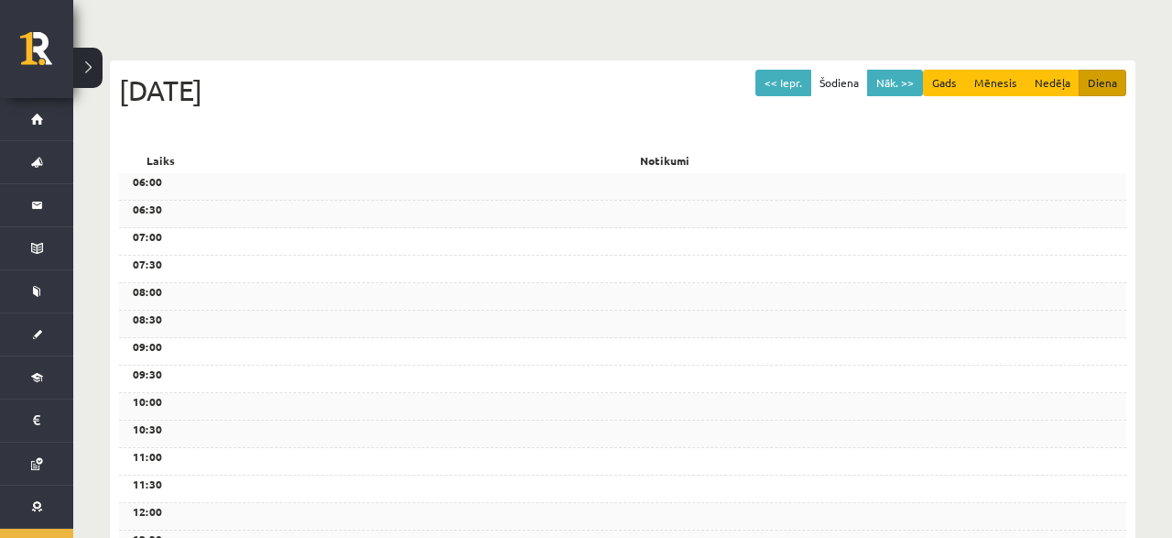
scroll to position [0, 0]
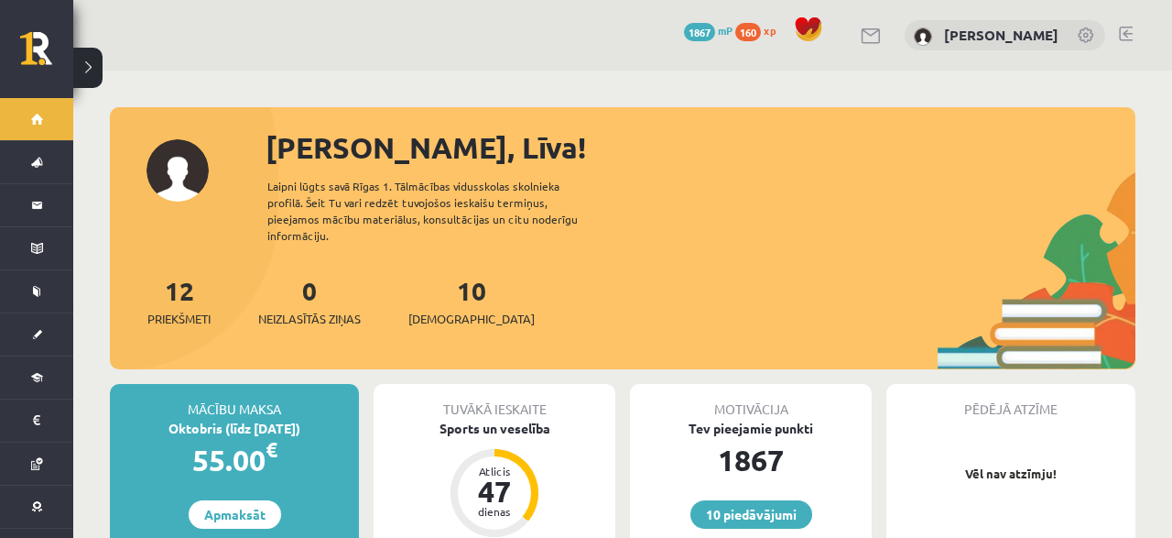
scroll to position [1143, 0]
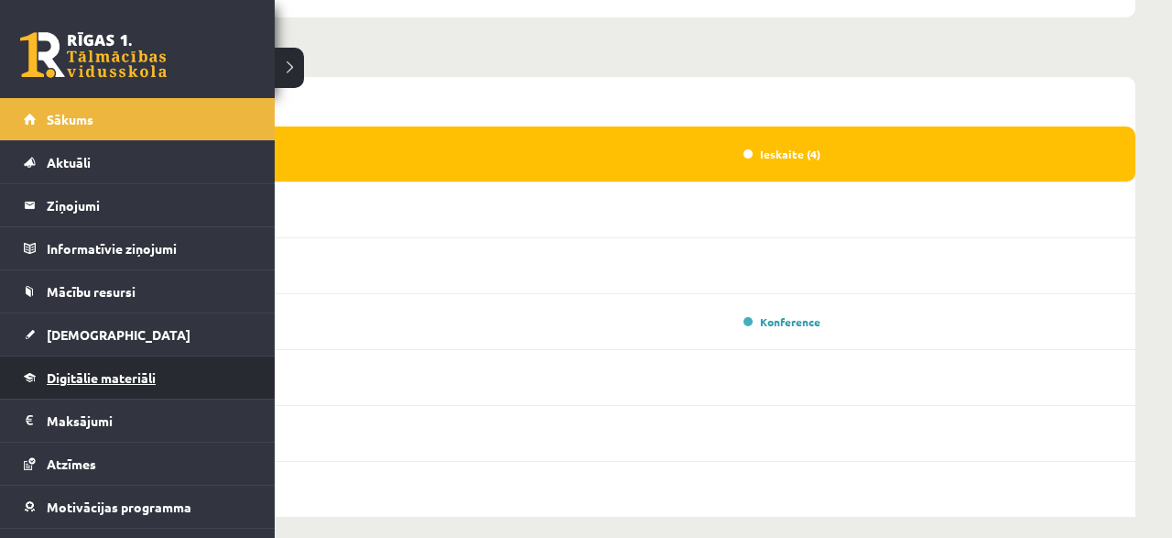
click at [78, 371] on span "Digitālie materiāli" at bounding box center [101, 377] width 109 height 16
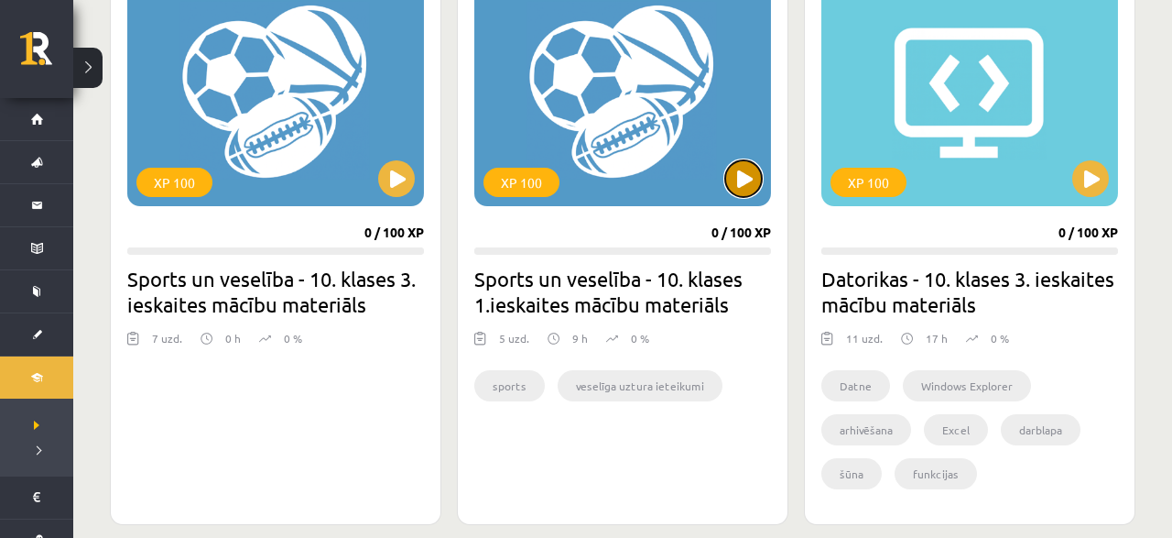
click at [750, 182] on button at bounding box center [743, 178] width 37 height 37
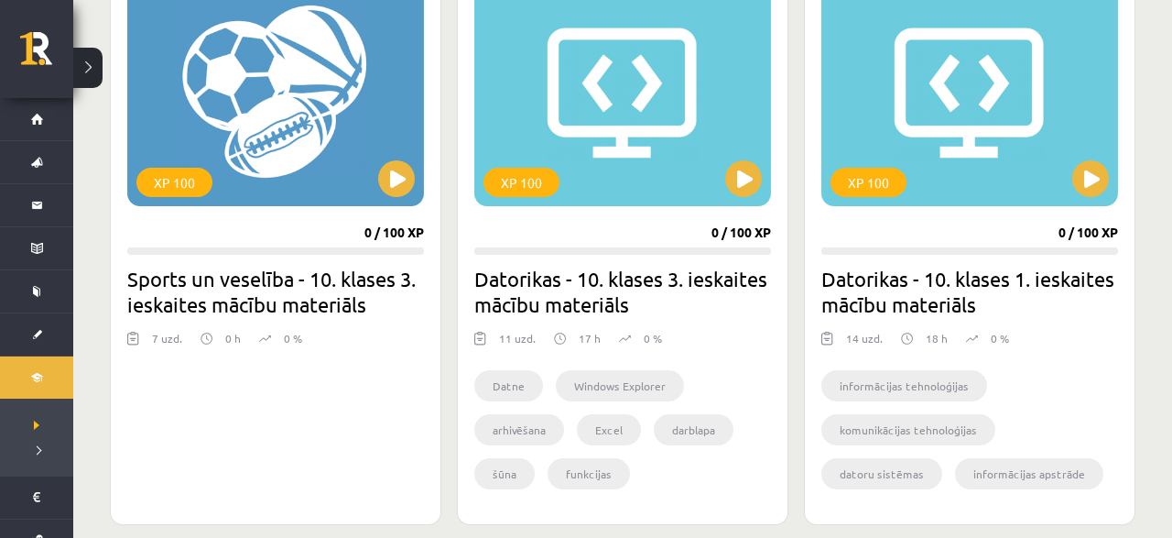
scroll to position [1524, 0]
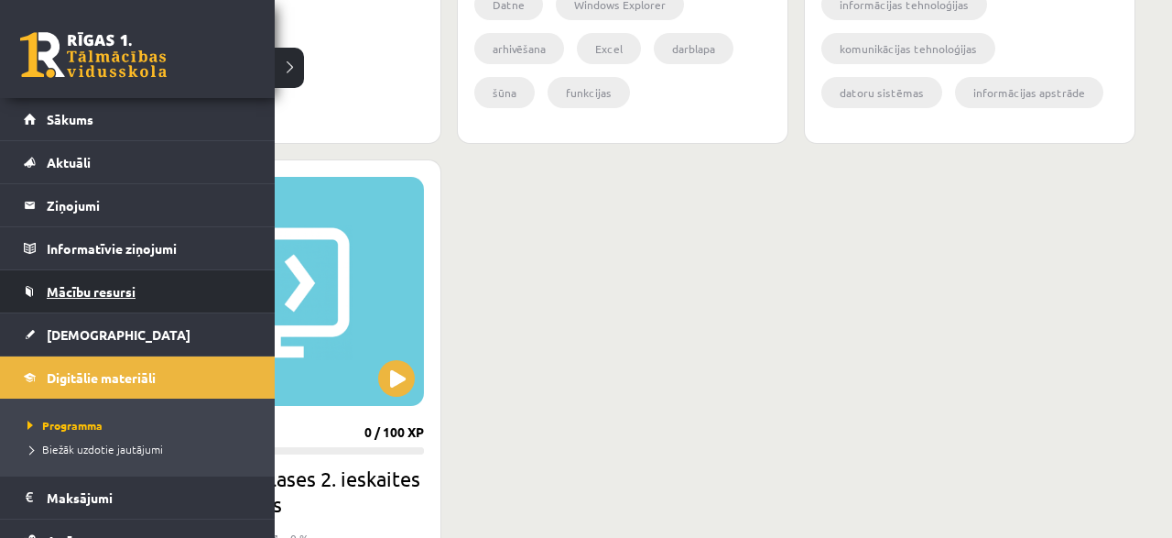
click at [47, 283] on span "Mācību resursi" at bounding box center [91, 291] width 89 height 16
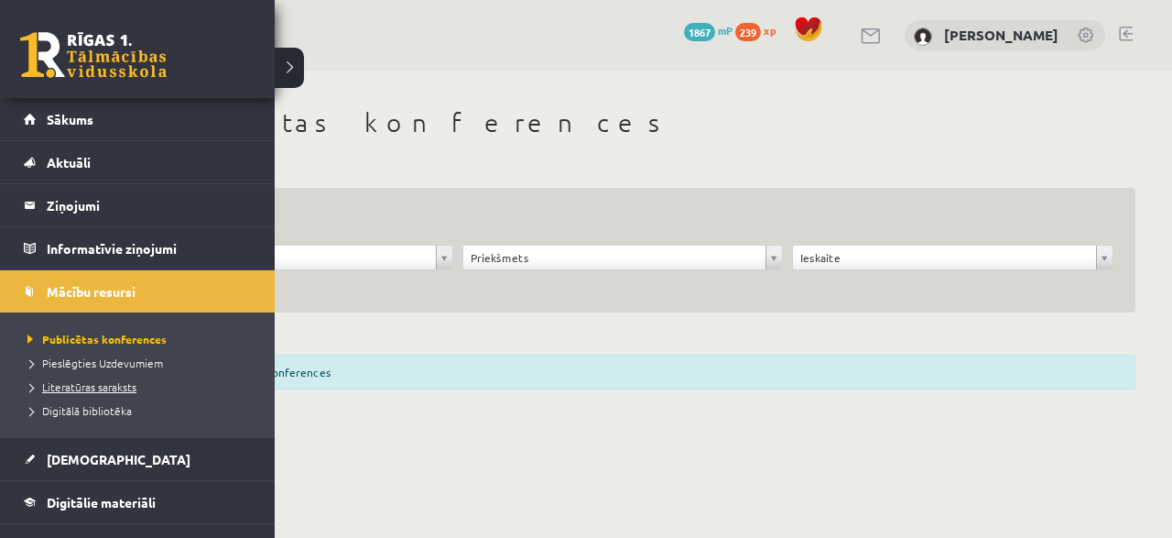
click at [82, 382] on span "Literatūras saraksts" at bounding box center [80, 386] width 114 height 15
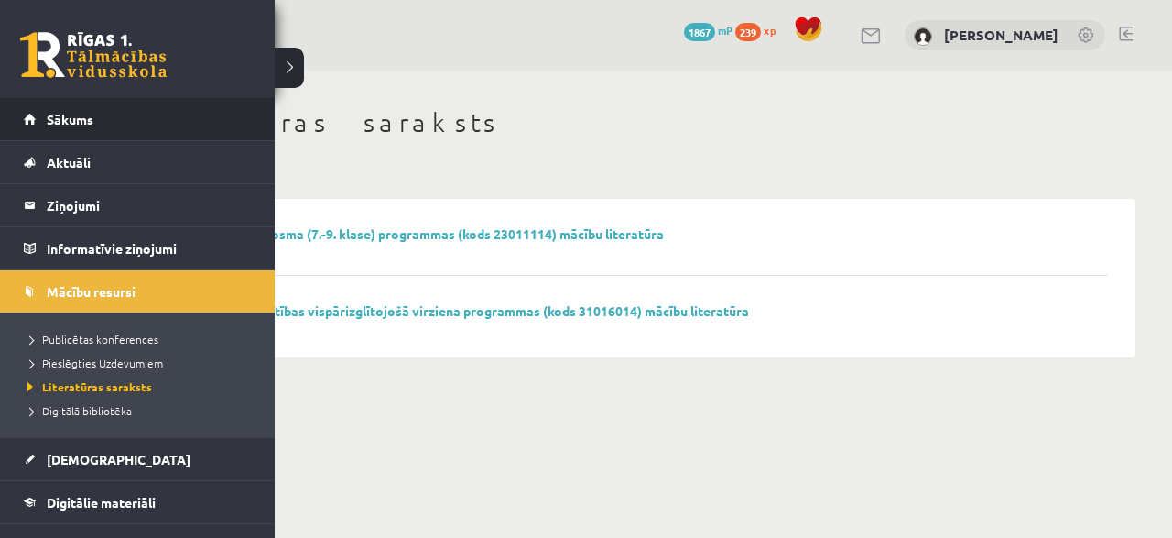
click at [91, 123] on span "Sākums" at bounding box center [70, 119] width 47 height 16
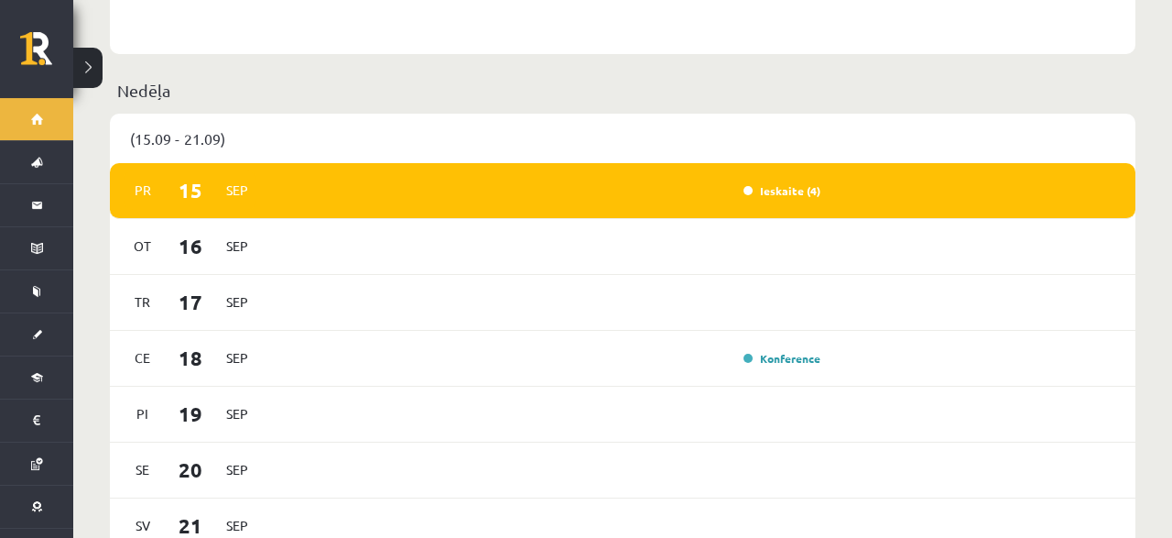
scroll to position [1143, 0]
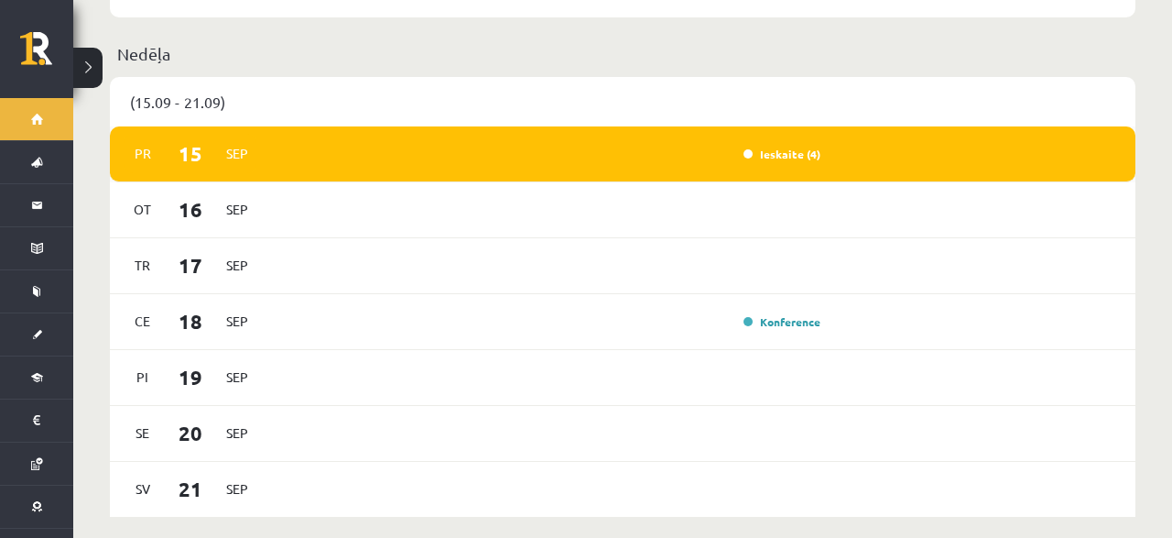
click at [772, 146] on div "Ieskaite (4)" at bounding box center [781, 154] width 92 height 18
click at [779, 147] on link "Ieskaite (4)" at bounding box center [782, 154] width 77 height 15
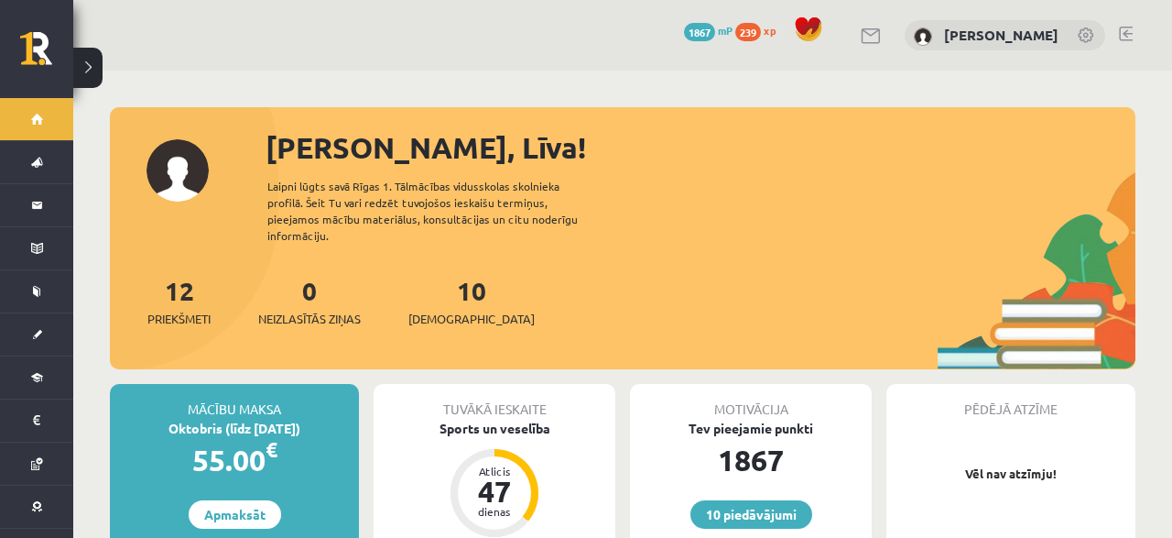
scroll to position [1143, 0]
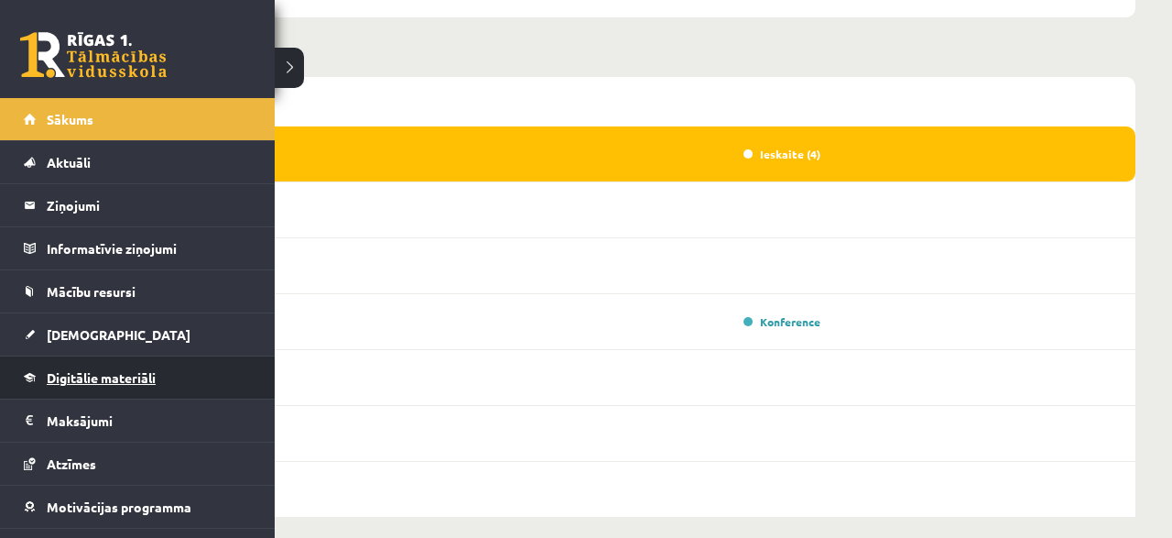
click at [149, 373] on span "Digitālie materiāli" at bounding box center [101, 377] width 109 height 16
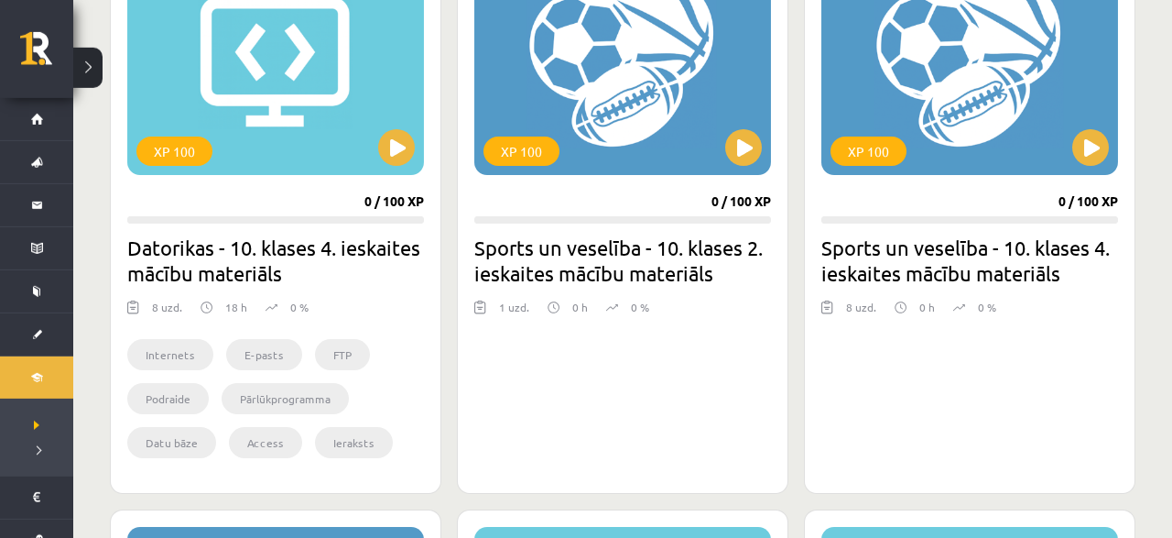
scroll to position [572, 0]
